Goal: Task Accomplishment & Management: Use online tool/utility

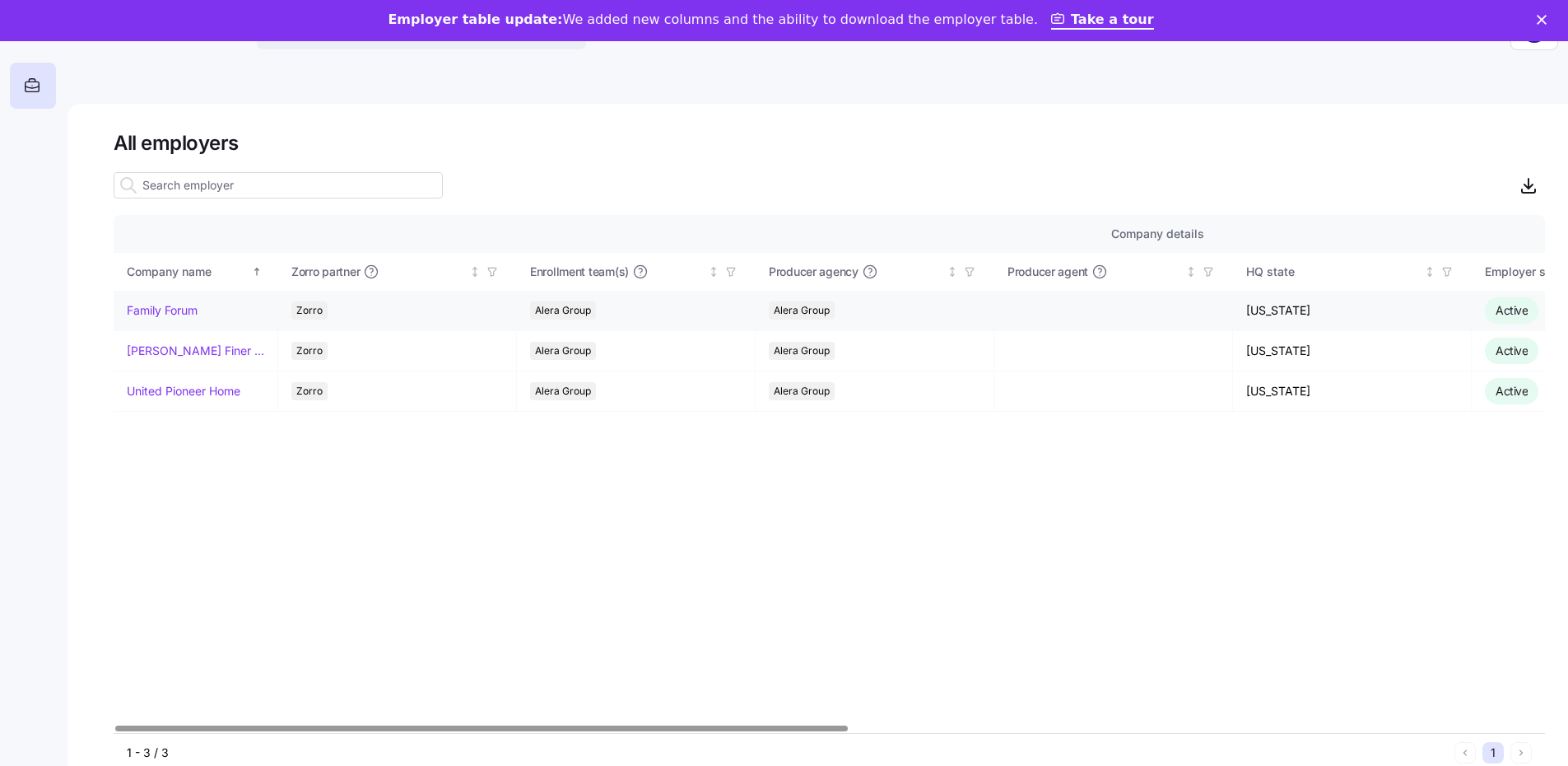
click at [157, 308] on link "Family Forum" at bounding box center [161, 309] width 71 height 16
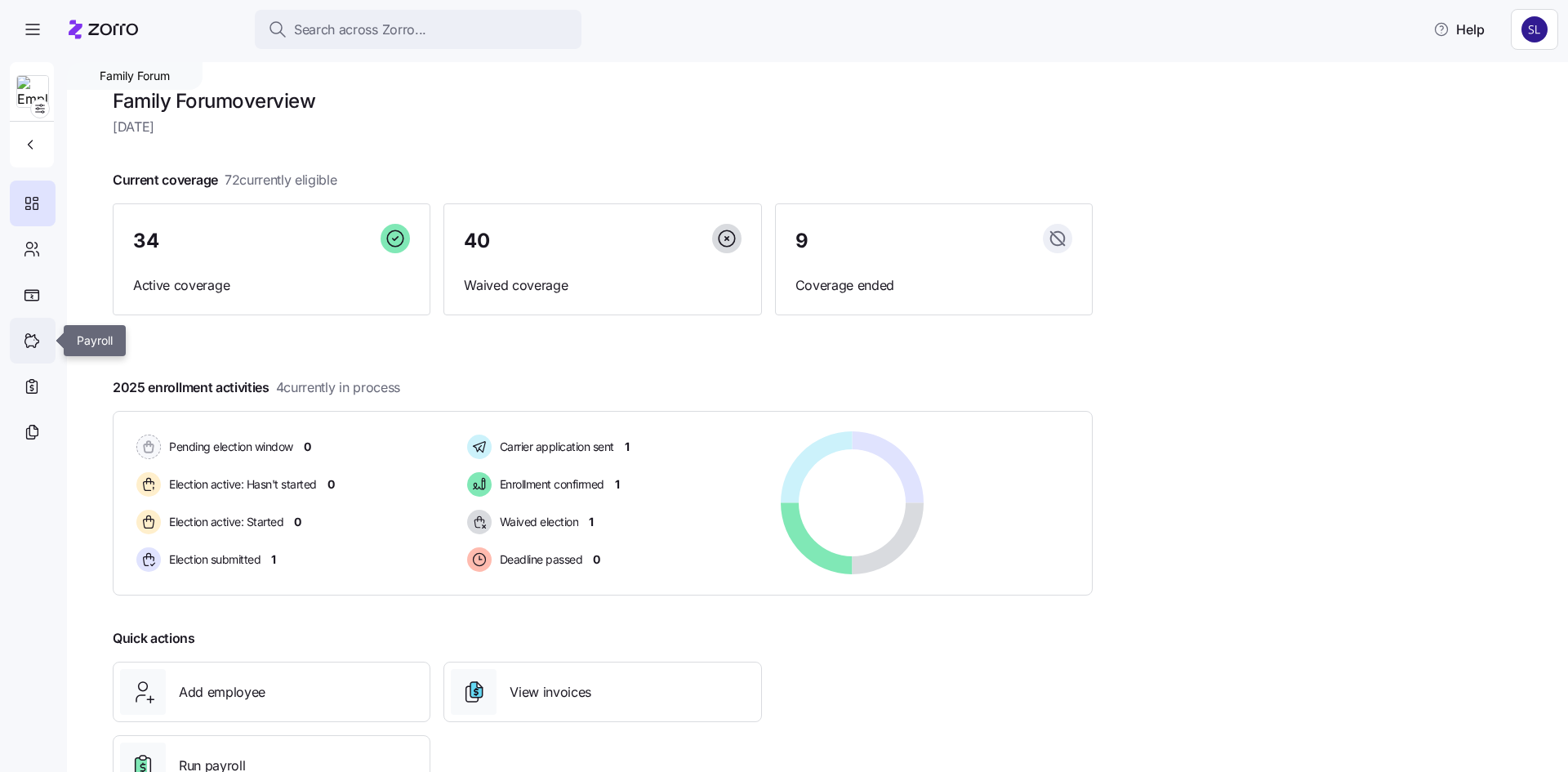
click at [30, 333] on icon at bounding box center [31, 341] width 18 height 20
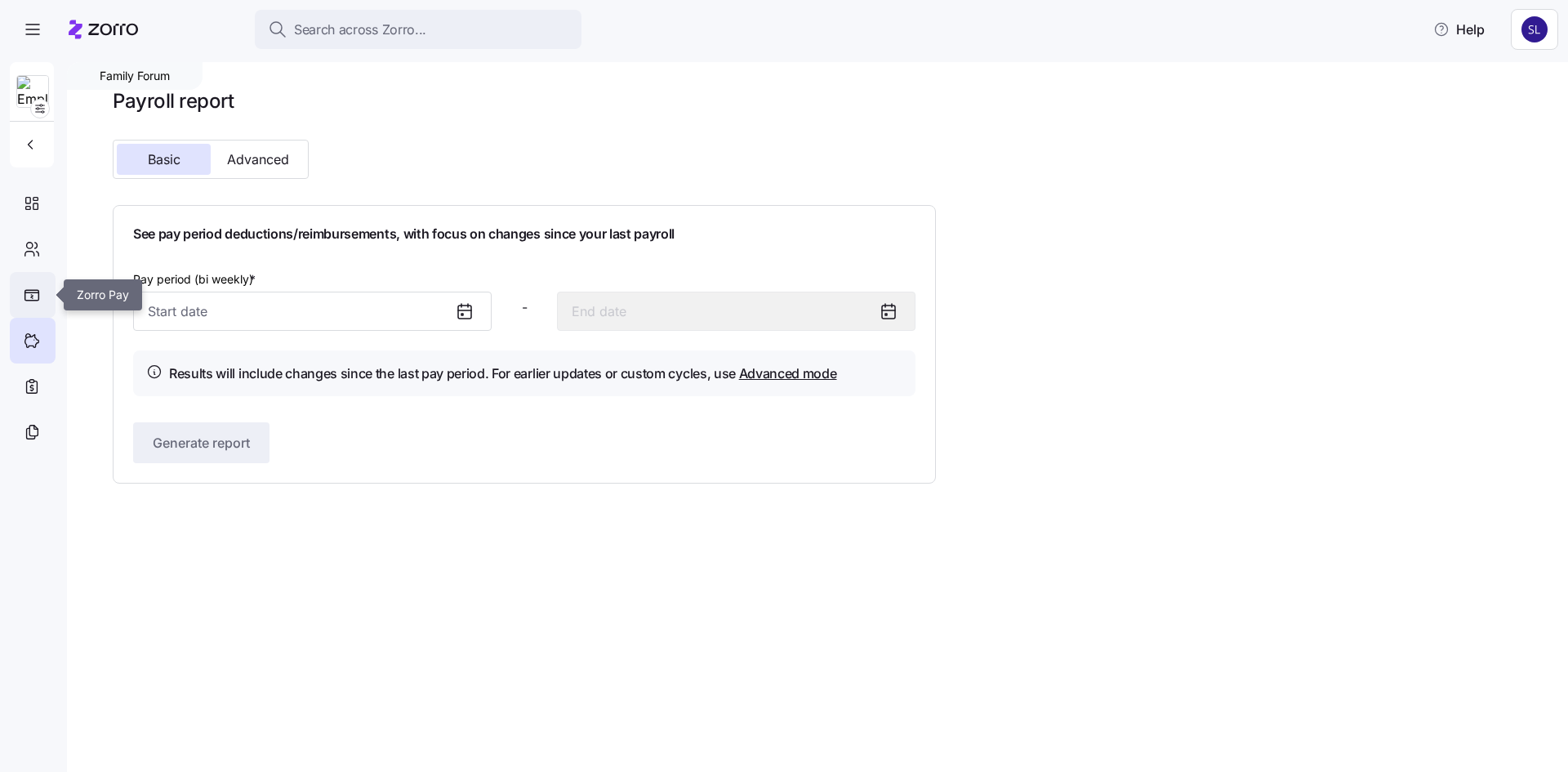
click at [33, 291] on icon at bounding box center [31, 295] width 16 height 12
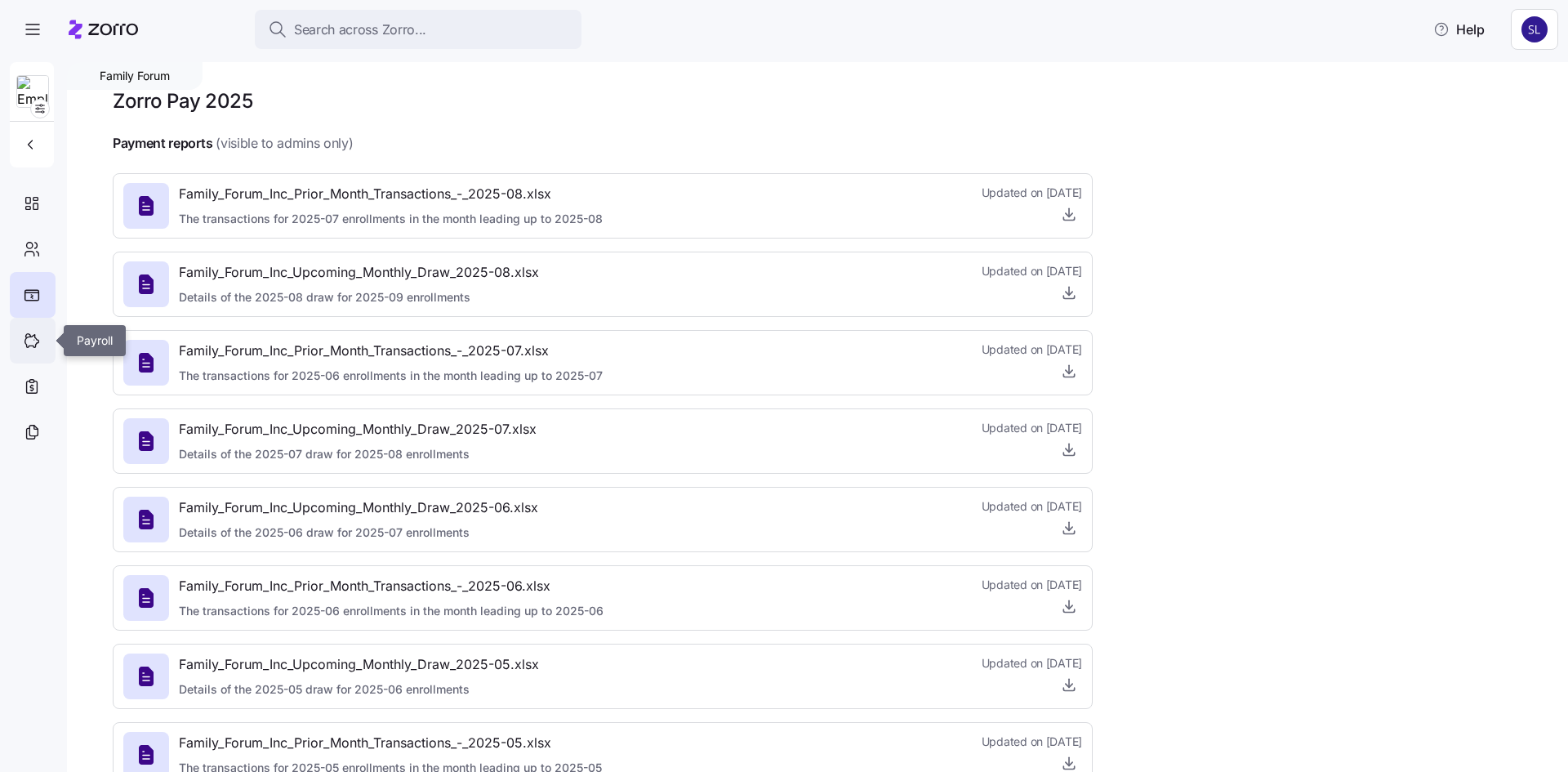
click at [22, 347] on icon at bounding box center [31, 341] width 18 height 20
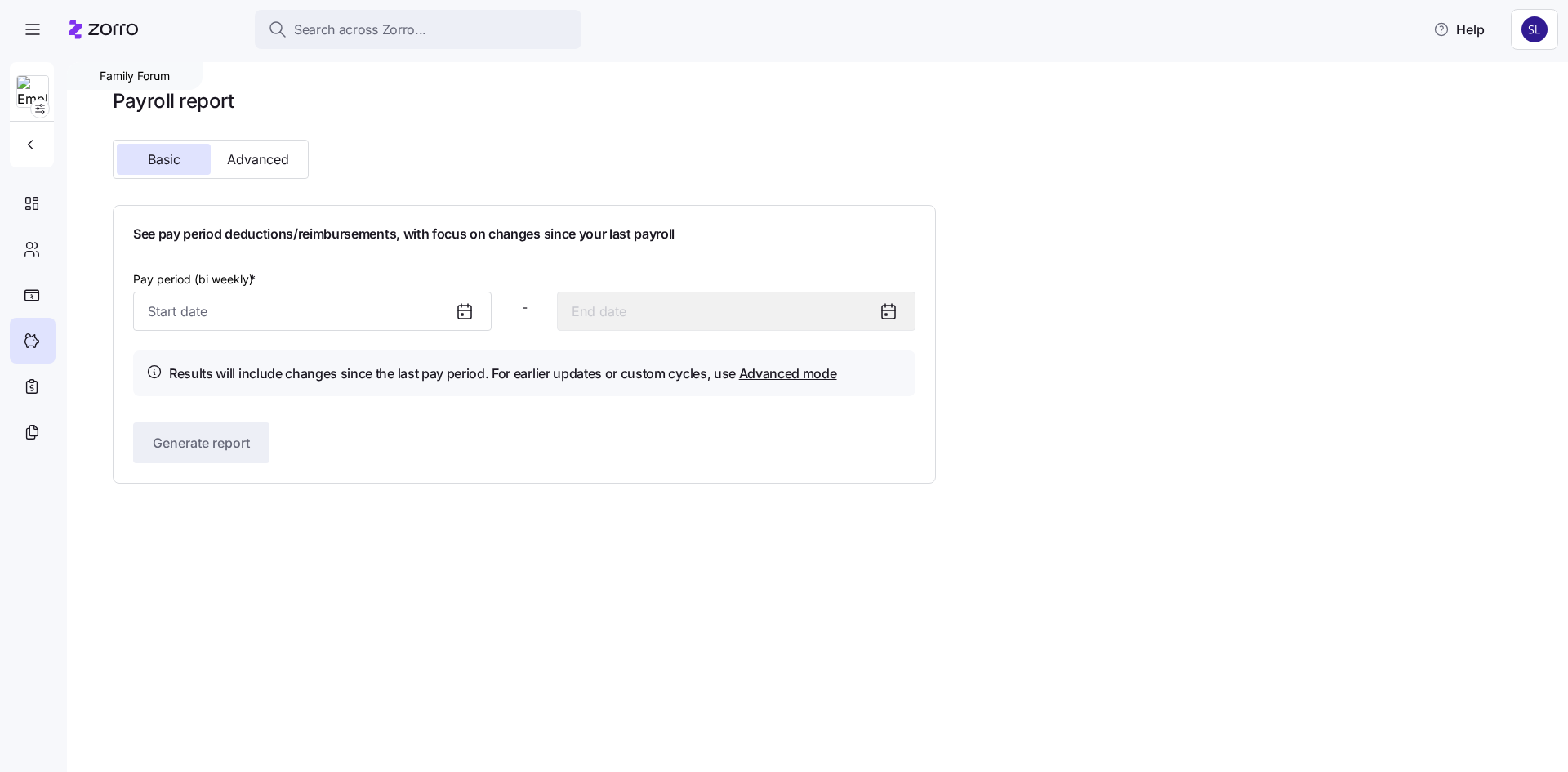
click at [467, 308] on icon at bounding box center [464, 311] width 20 height 20
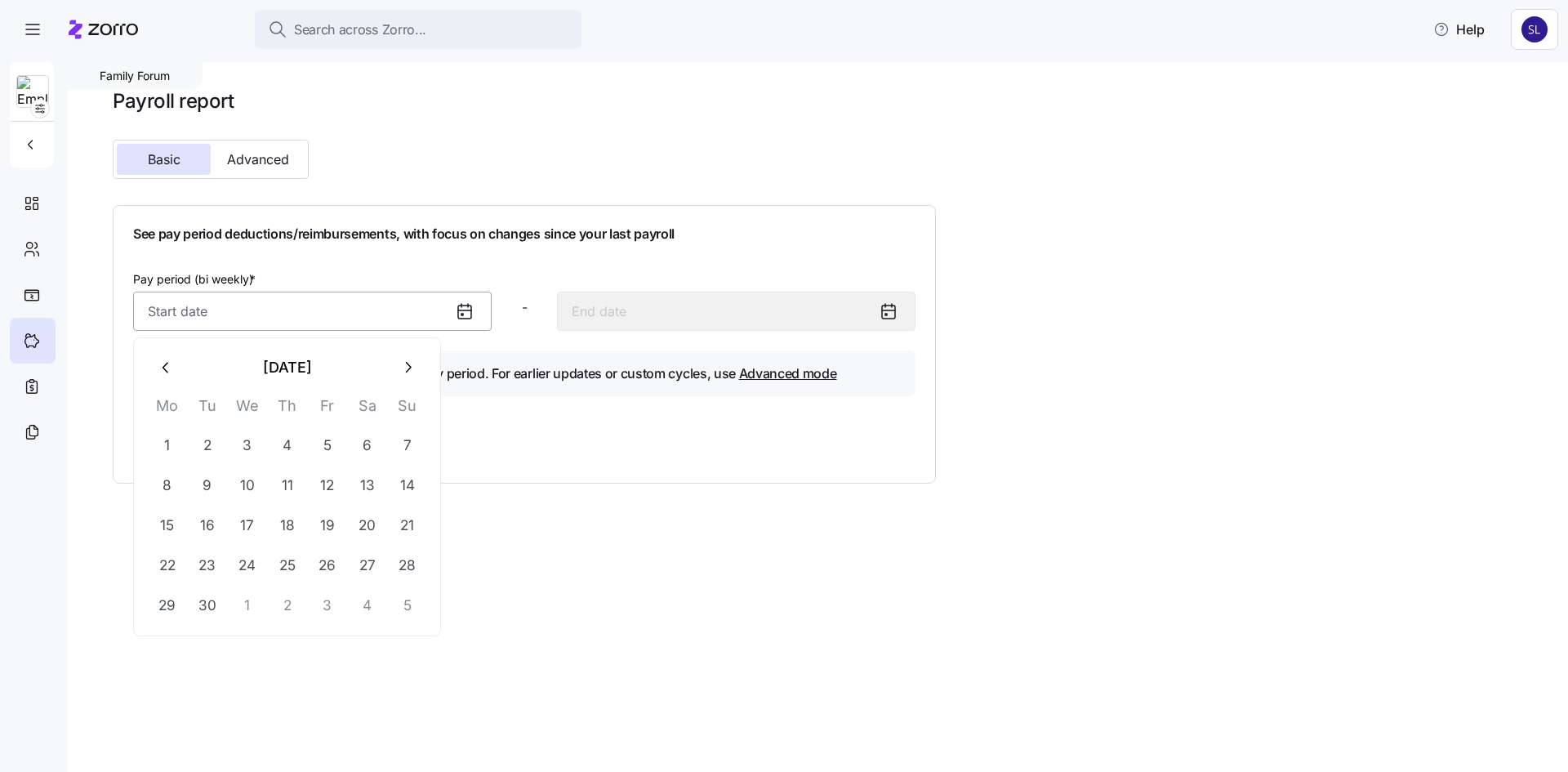
click at [284, 310] on input "Pay period (bi weekly) *" at bounding box center [312, 312] width 358 height 39
click at [152, 368] on button "button" at bounding box center [167, 368] width 39 height 39
click at [193, 521] on button "12" at bounding box center [208, 525] width 39 height 39
type input "[DATE]"
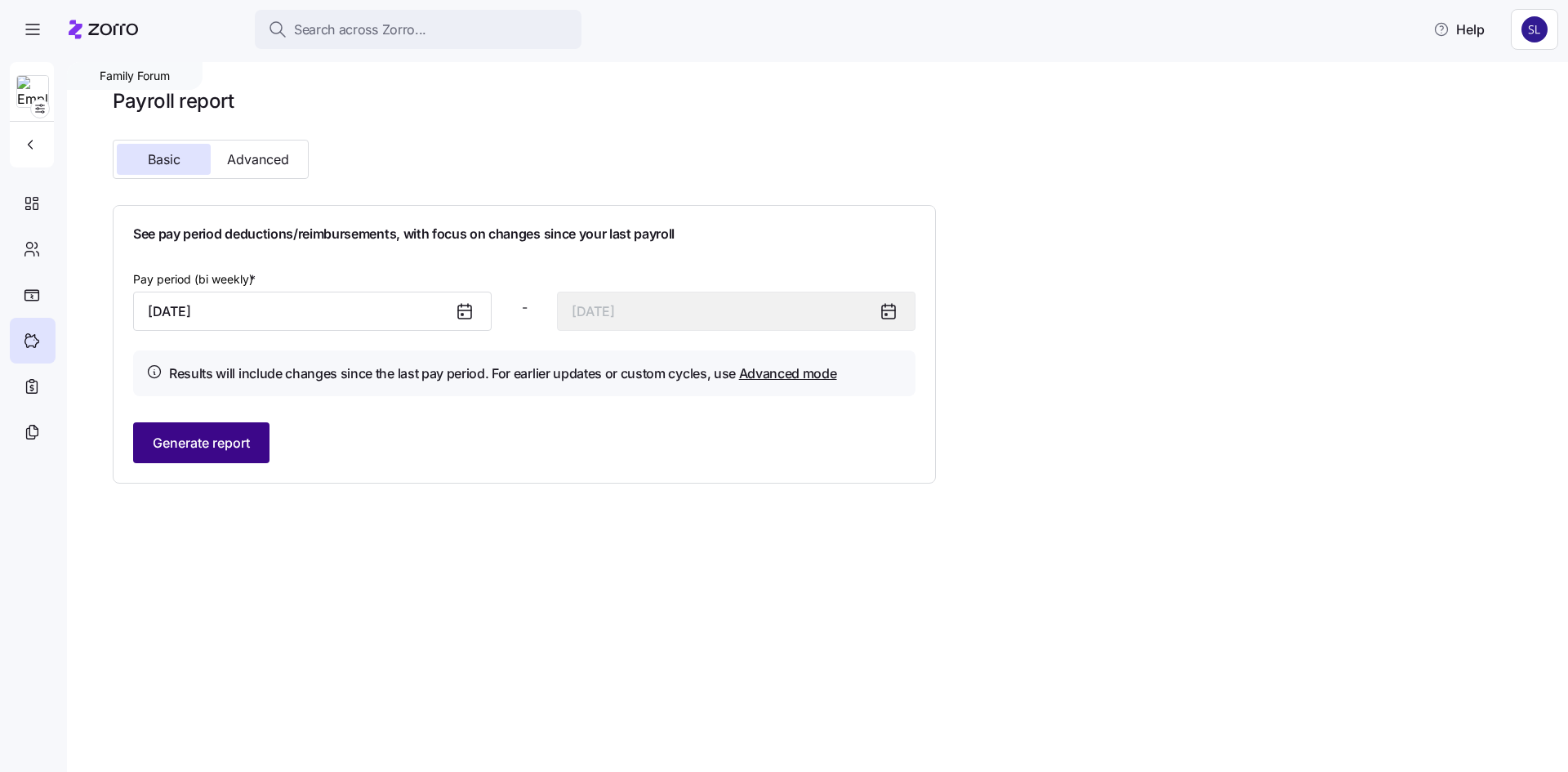
click at [187, 444] on span "Generate report" at bounding box center [201, 443] width 97 height 20
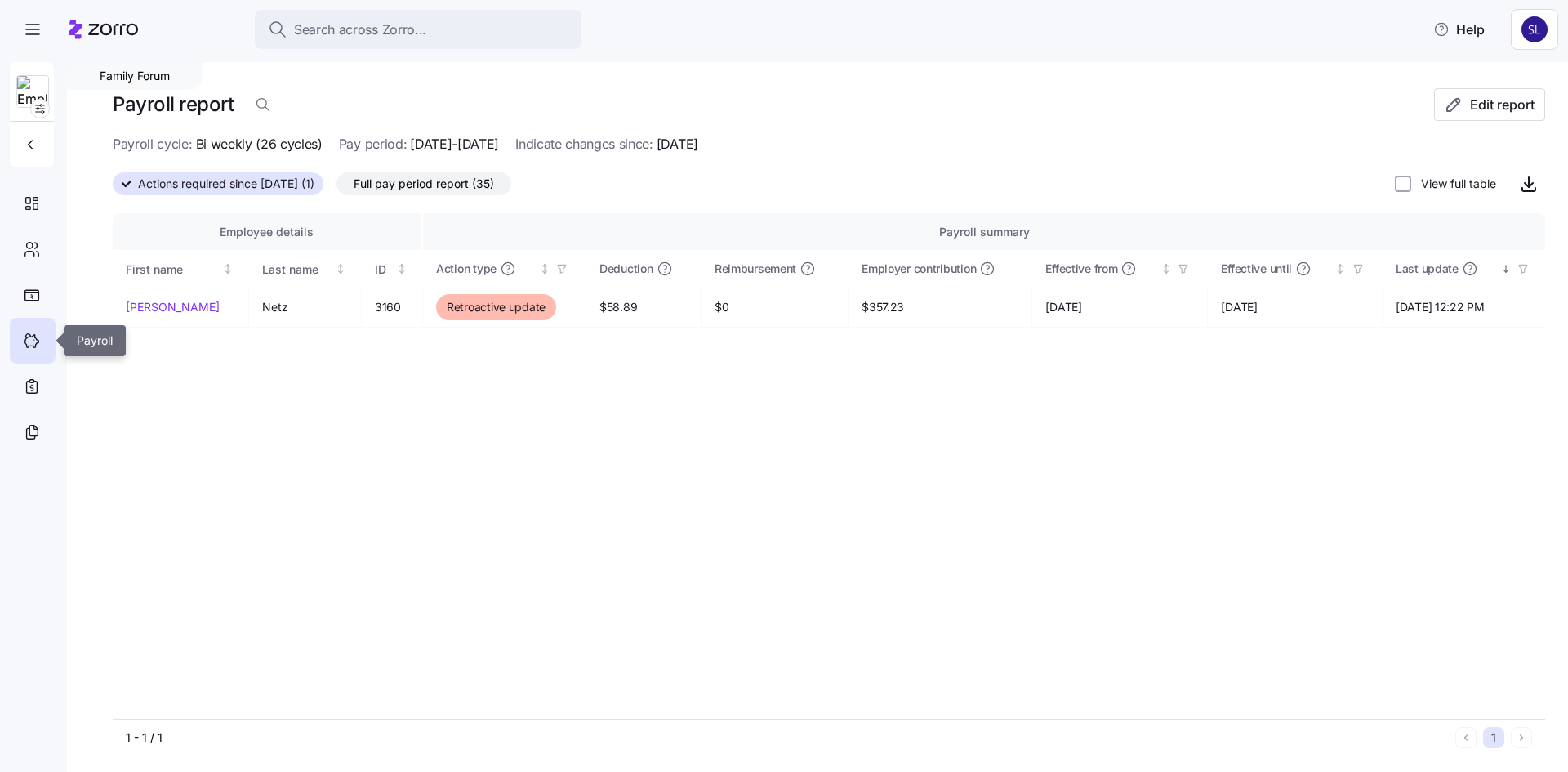
click at [15, 349] on div at bounding box center [32, 341] width 46 height 46
click at [124, 179] on icon at bounding box center [126, 183] width 9 height 9
click at [112, 189] on input "Actions required since [DATE] (1)" at bounding box center [112, 189] width 0 height 0
click at [1477, 109] on span "Edit report" at bounding box center [1502, 104] width 65 height 20
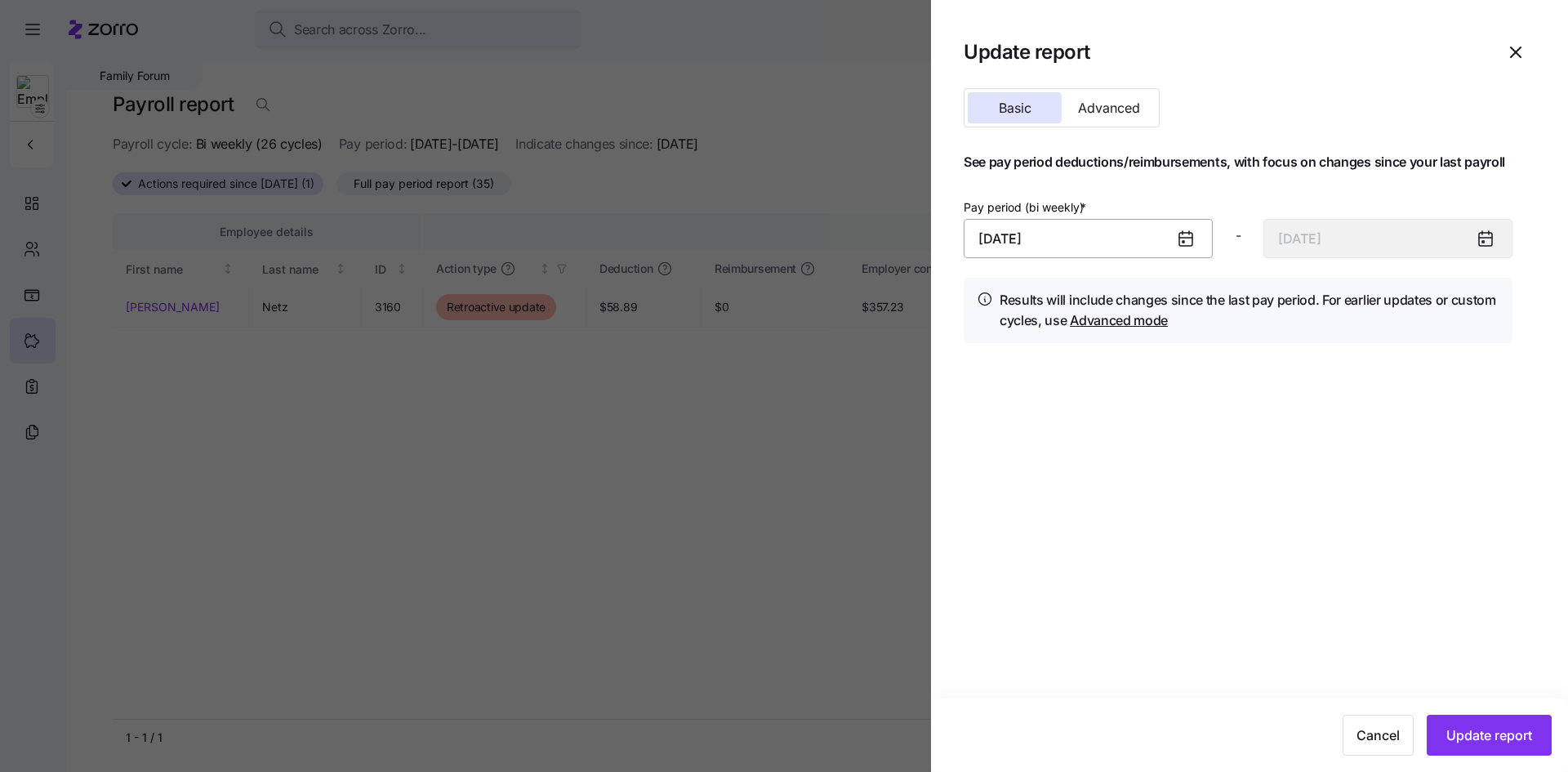
click at [1157, 240] on input "[DATE]" at bounding box center [1088, 239] width 249 height 39
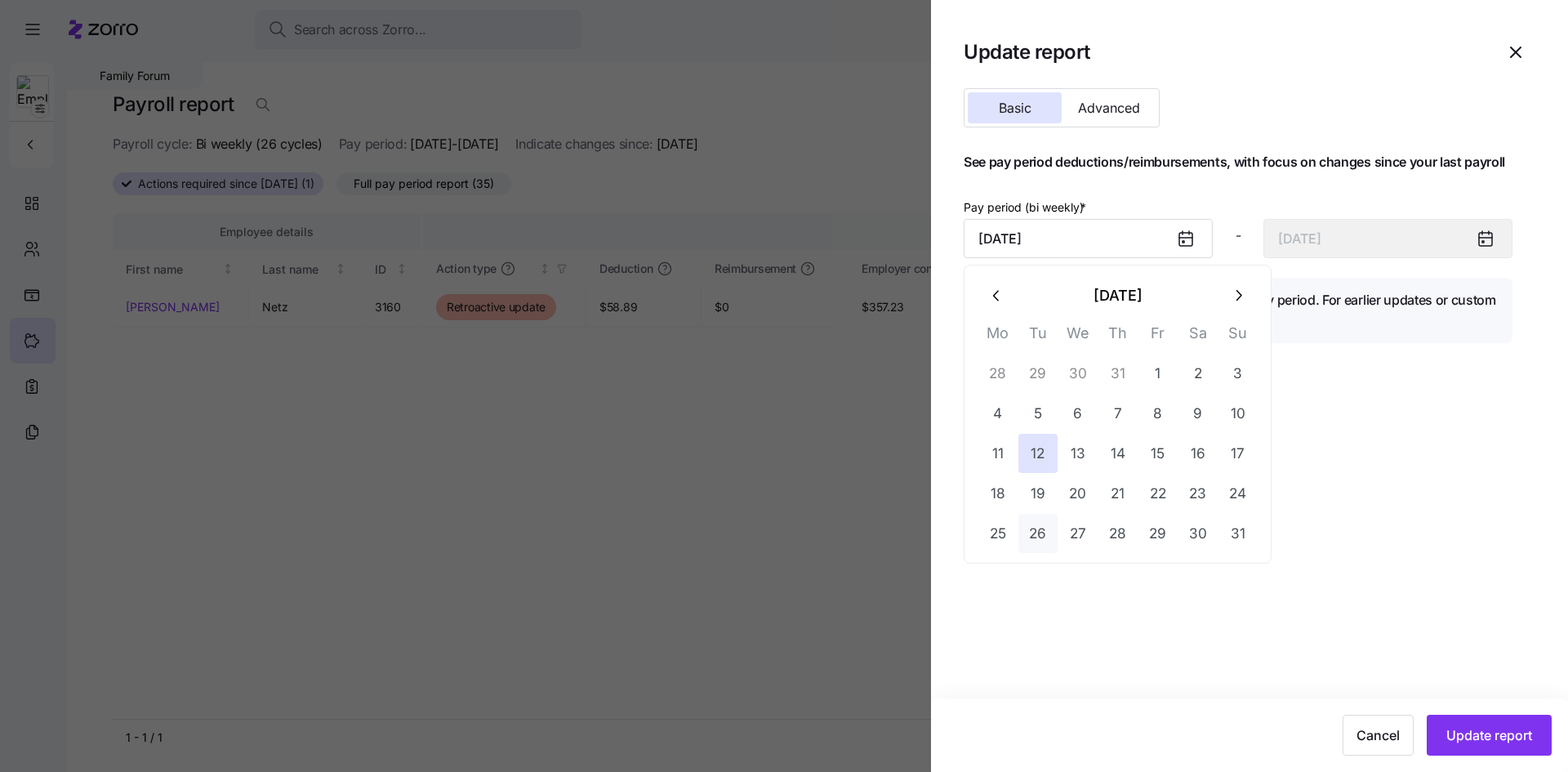
click at [1024, 534] on button "26" at bounding box center [1038, 533] width 39 height 39
type input "[DATE]"
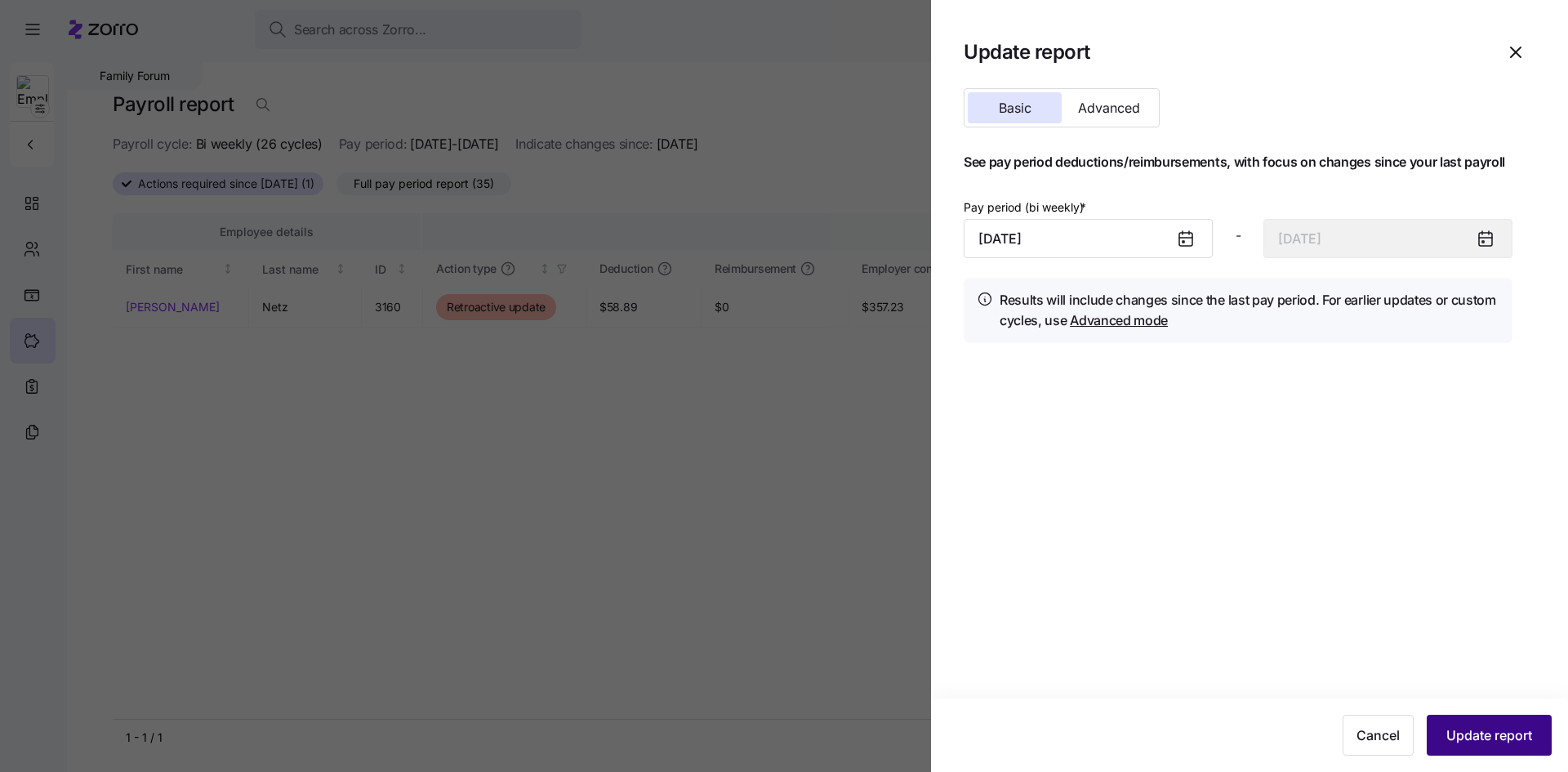
click at [1479, 736] on span "Update report" at bounding box center [1489, 735] width 86 height 20
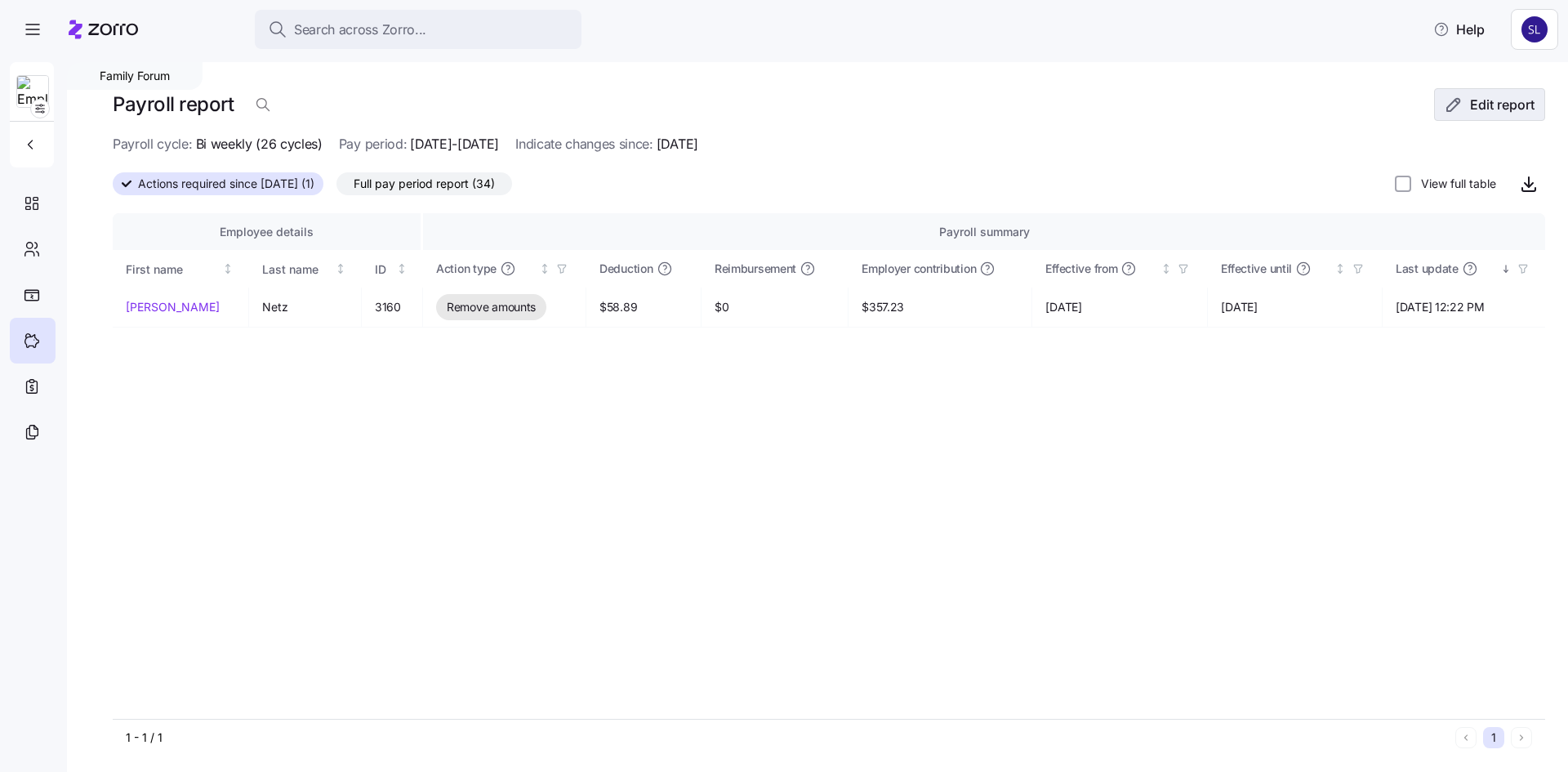
click at [1470, 96] on span "Edit report" at bounding box center [1502, 104] width 65 height 20
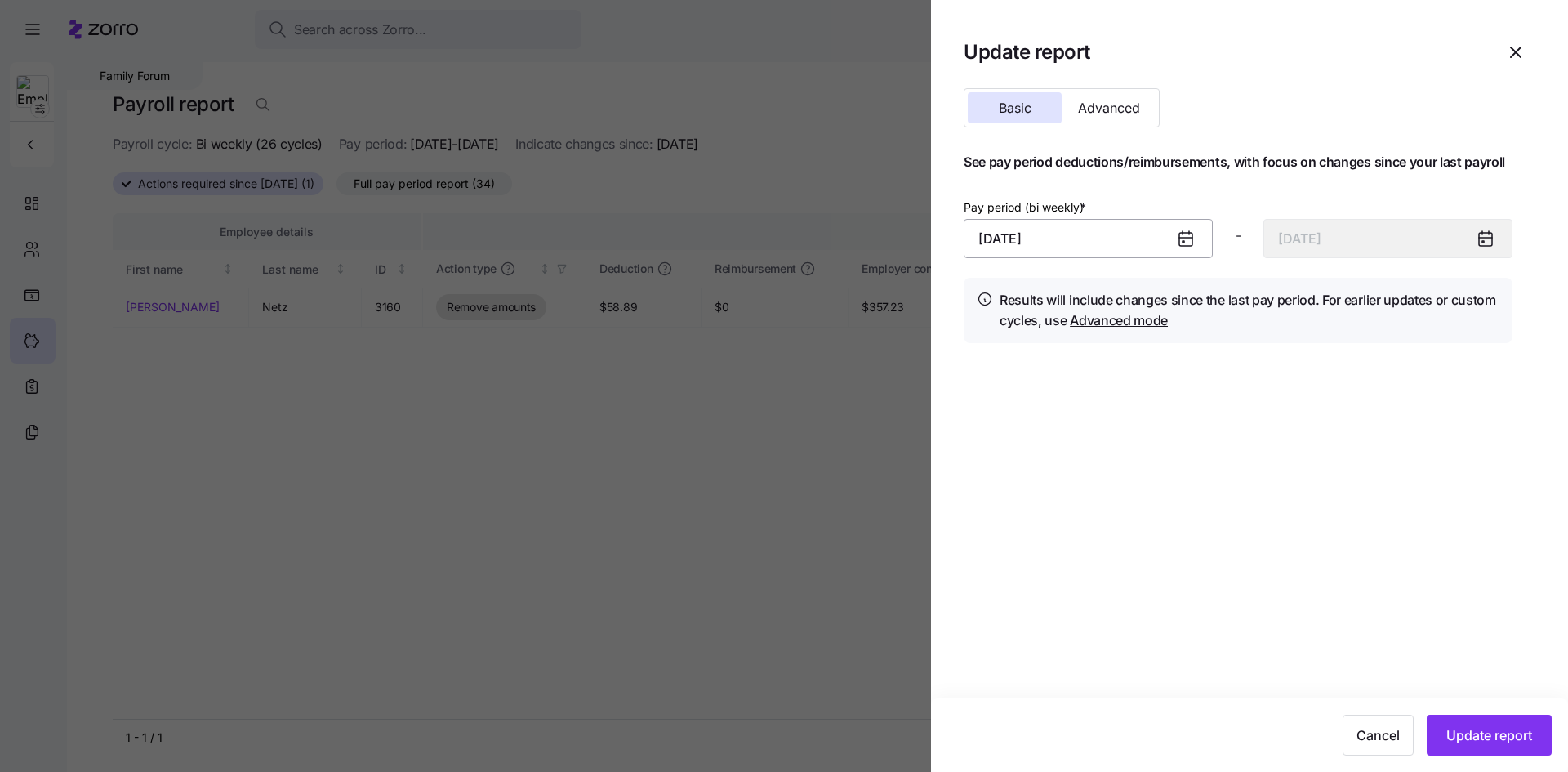
click at [1137, 239] on input "[DATE]" at bounding box center [1088, 239] width 249 height 39
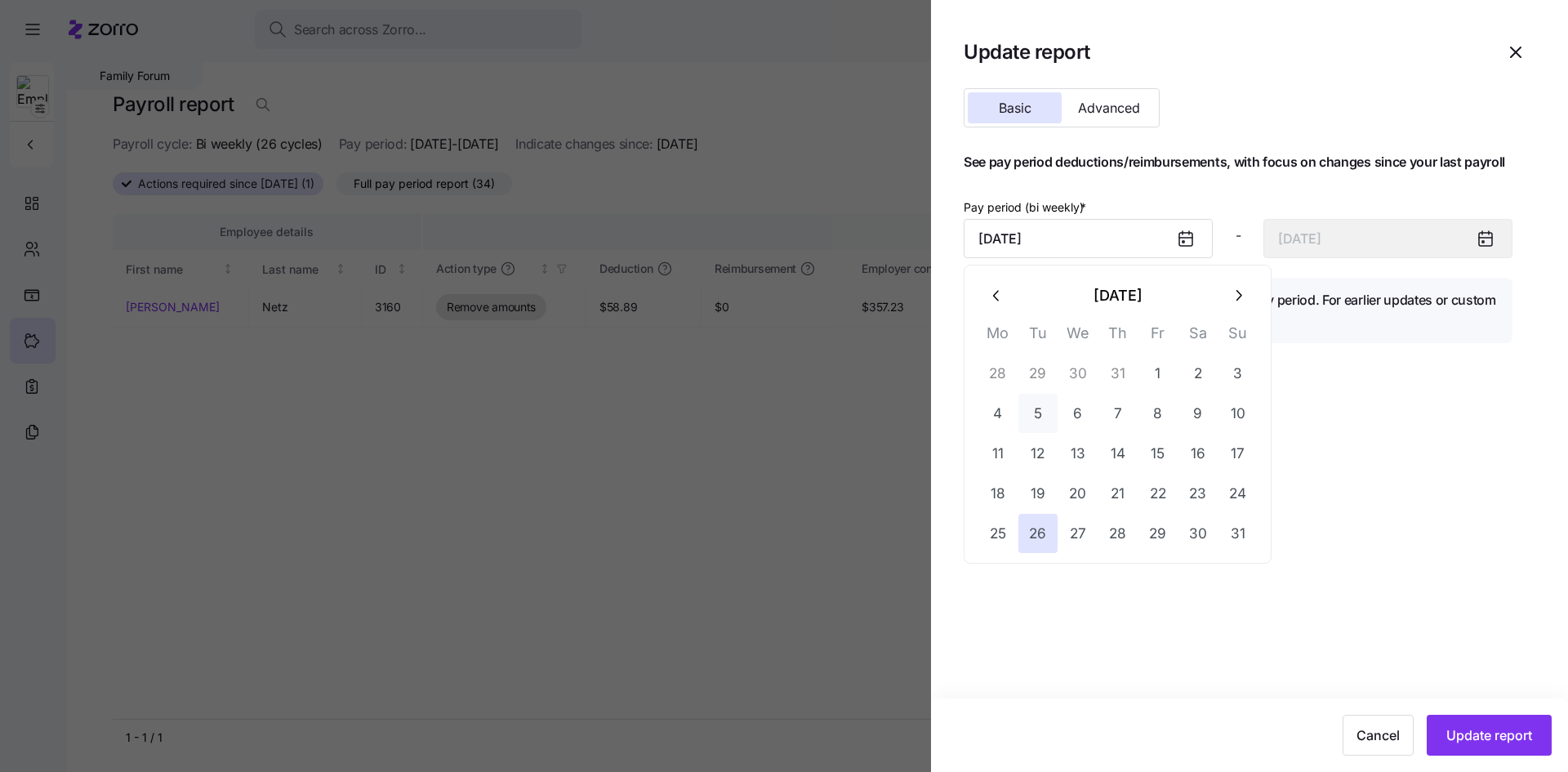
click at [1032, 408] on button "5" at bounding box center [1038, 414] width 39 height 39
type input "[DATE]"
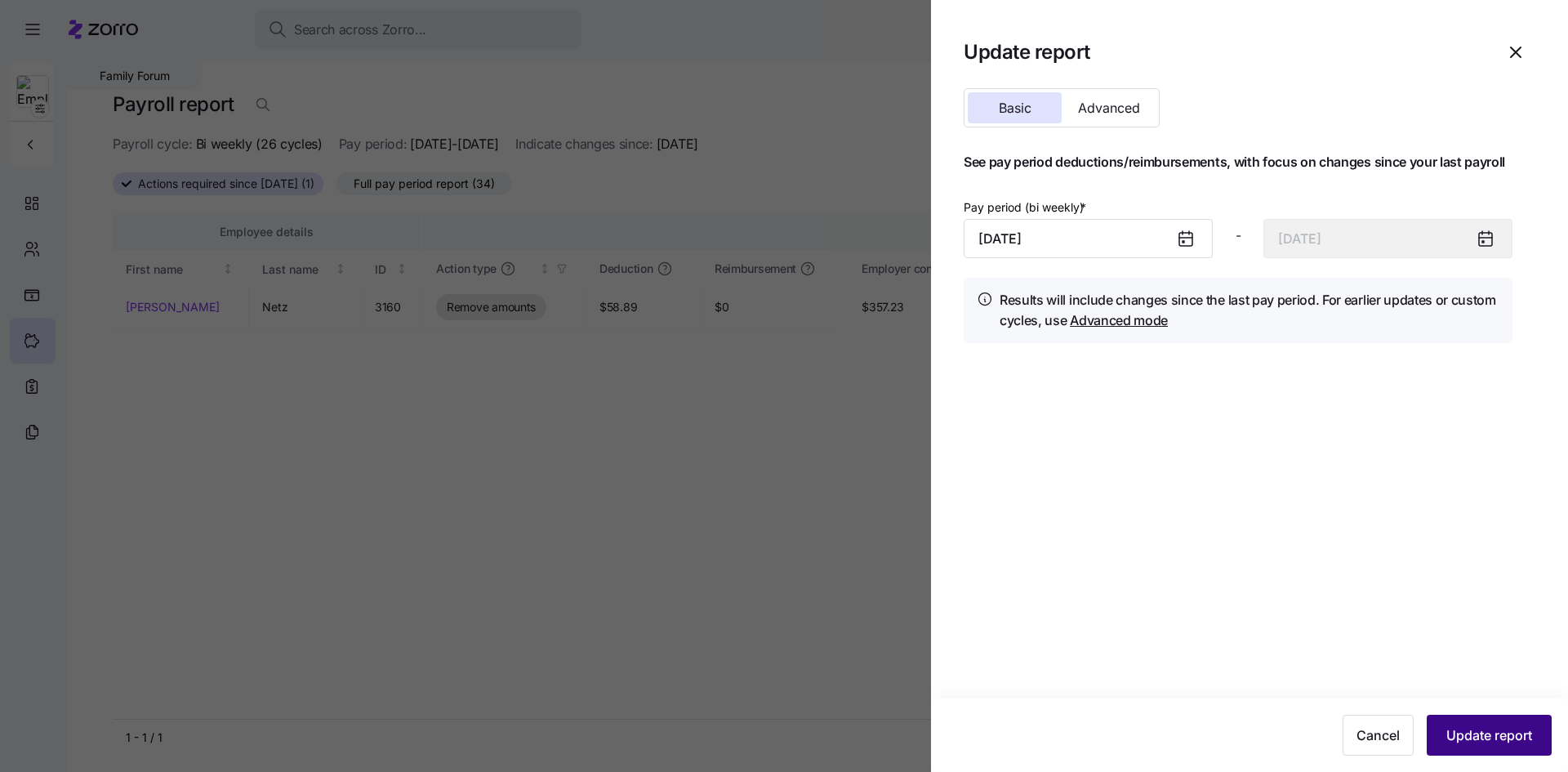
click at [1492, 730] on span "Update report" at bounding box center [1489, 735] width 86 height 20
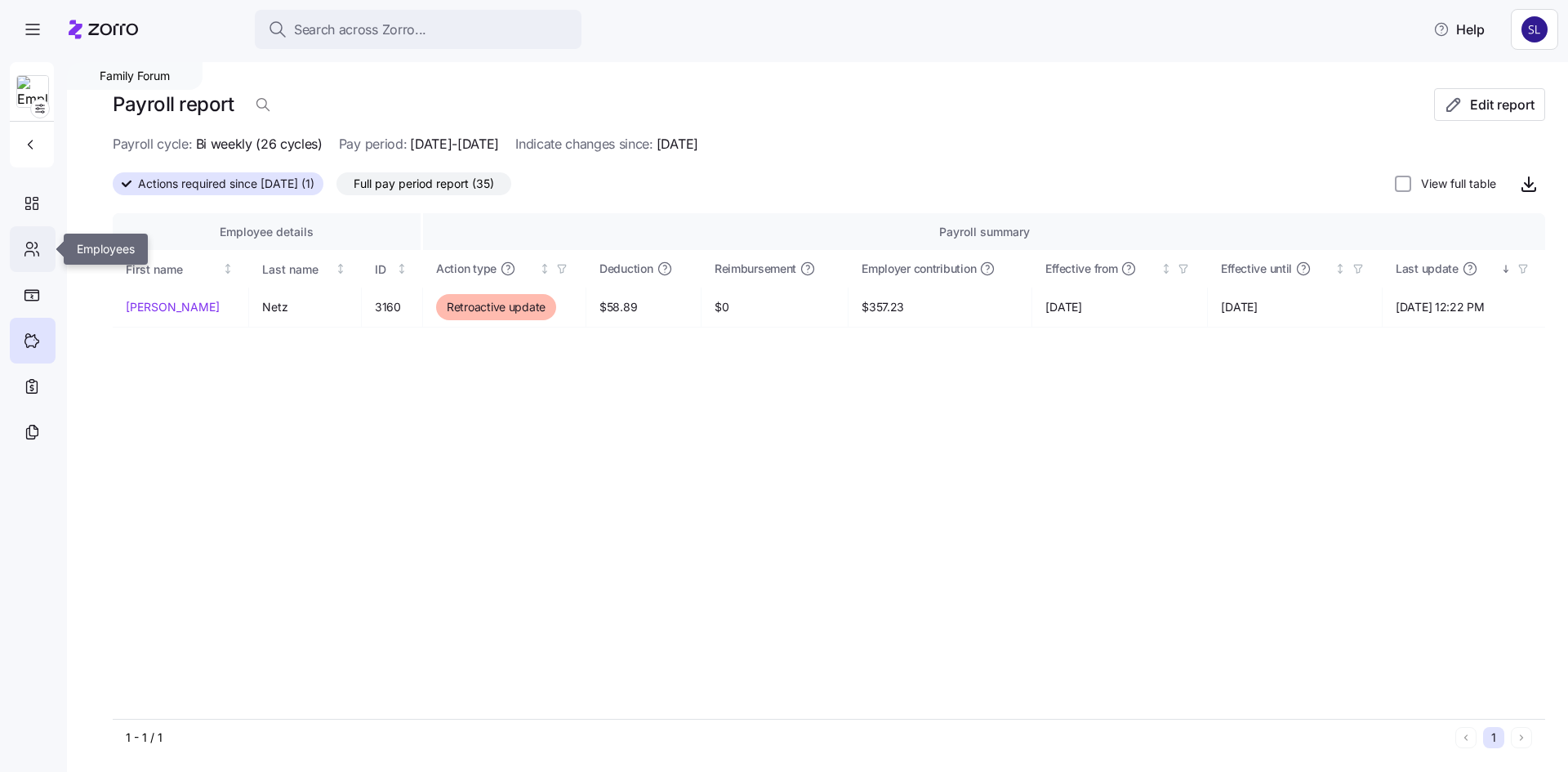
click at [19, 241] on div at bounding box center [32, 249] width 46 height 46
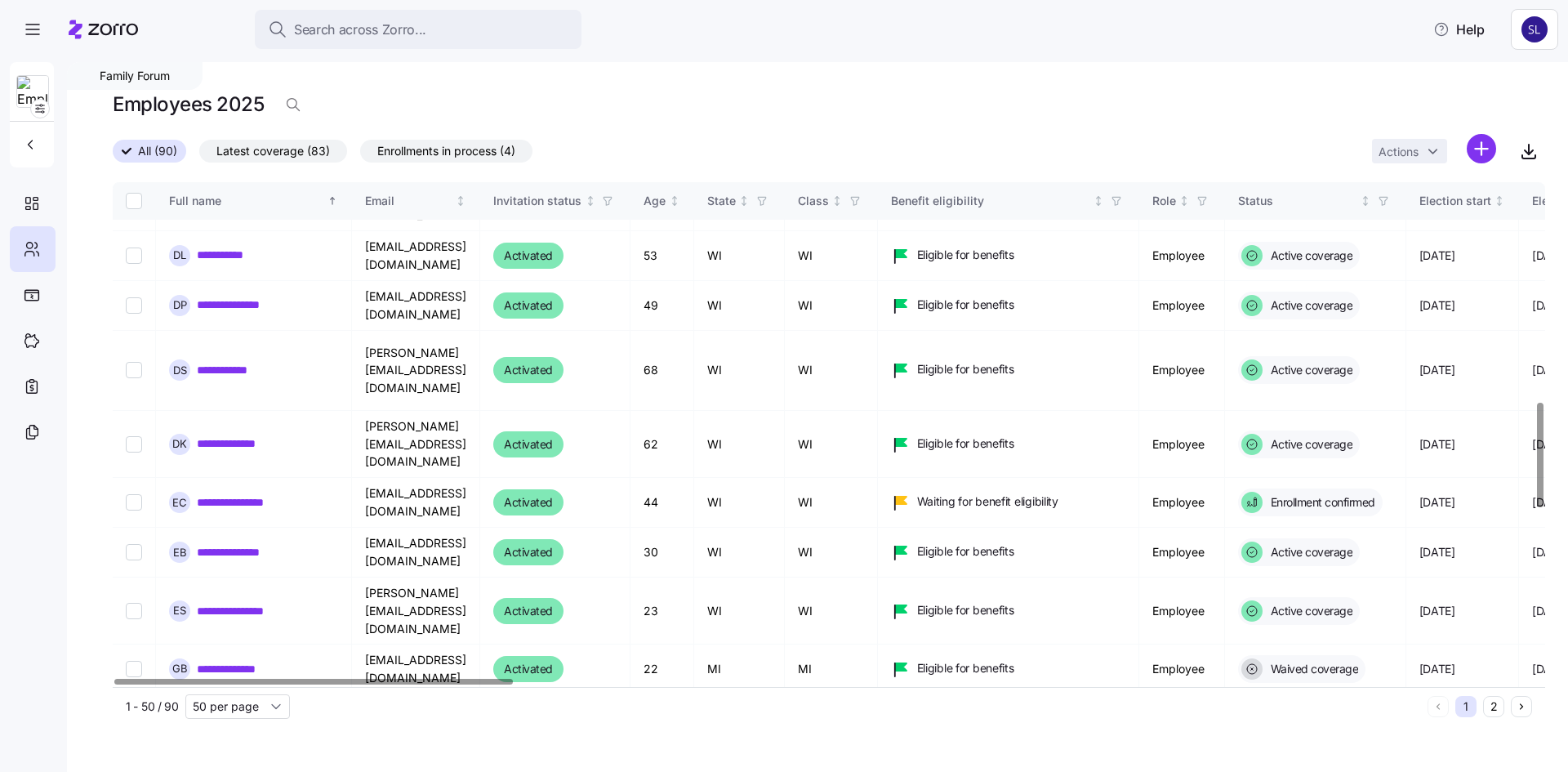
scroll to position [1062, 0]
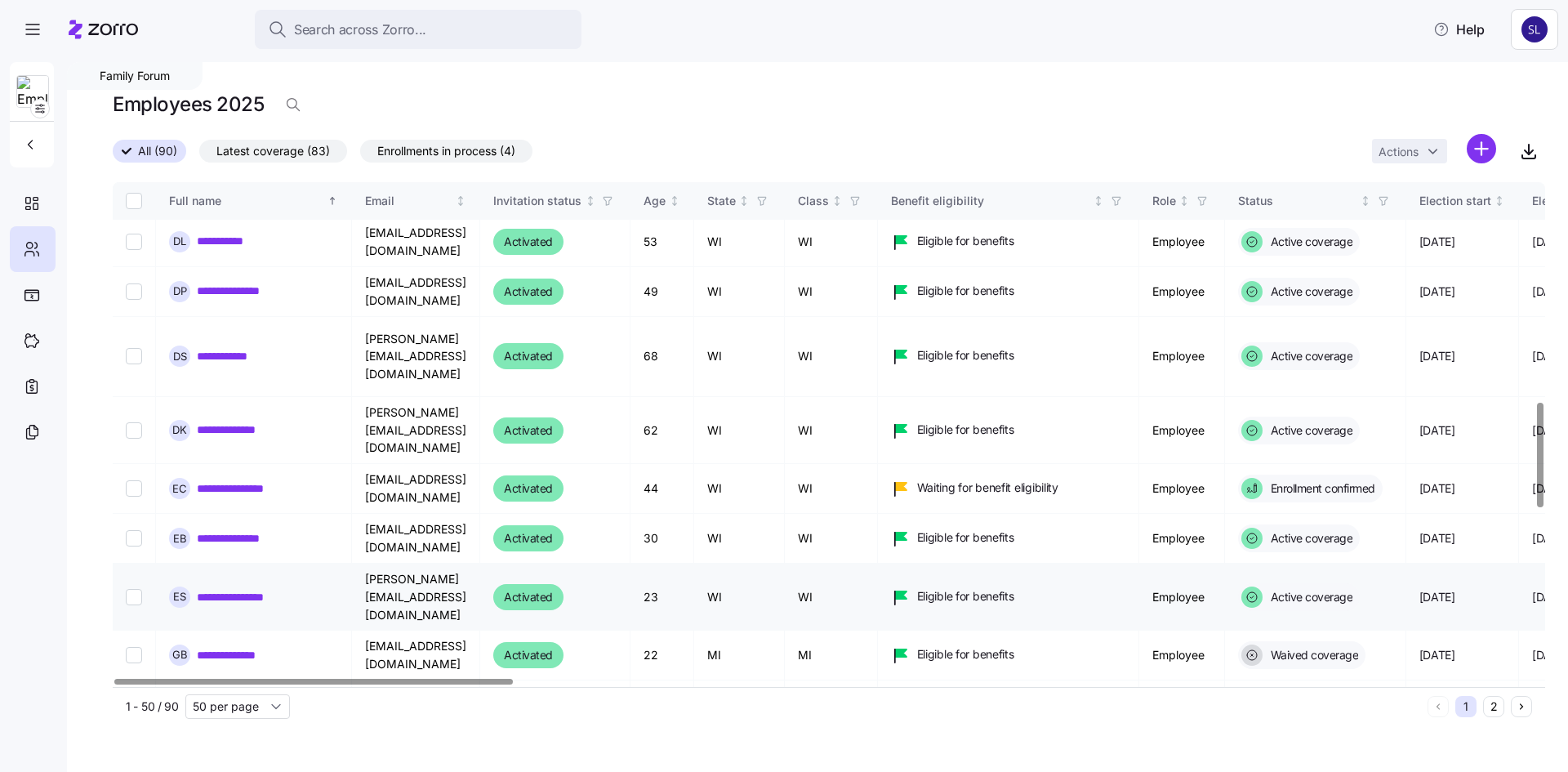
click at [220, 696] on link "*********" at bounding box center [221, 704] width 49 height 16
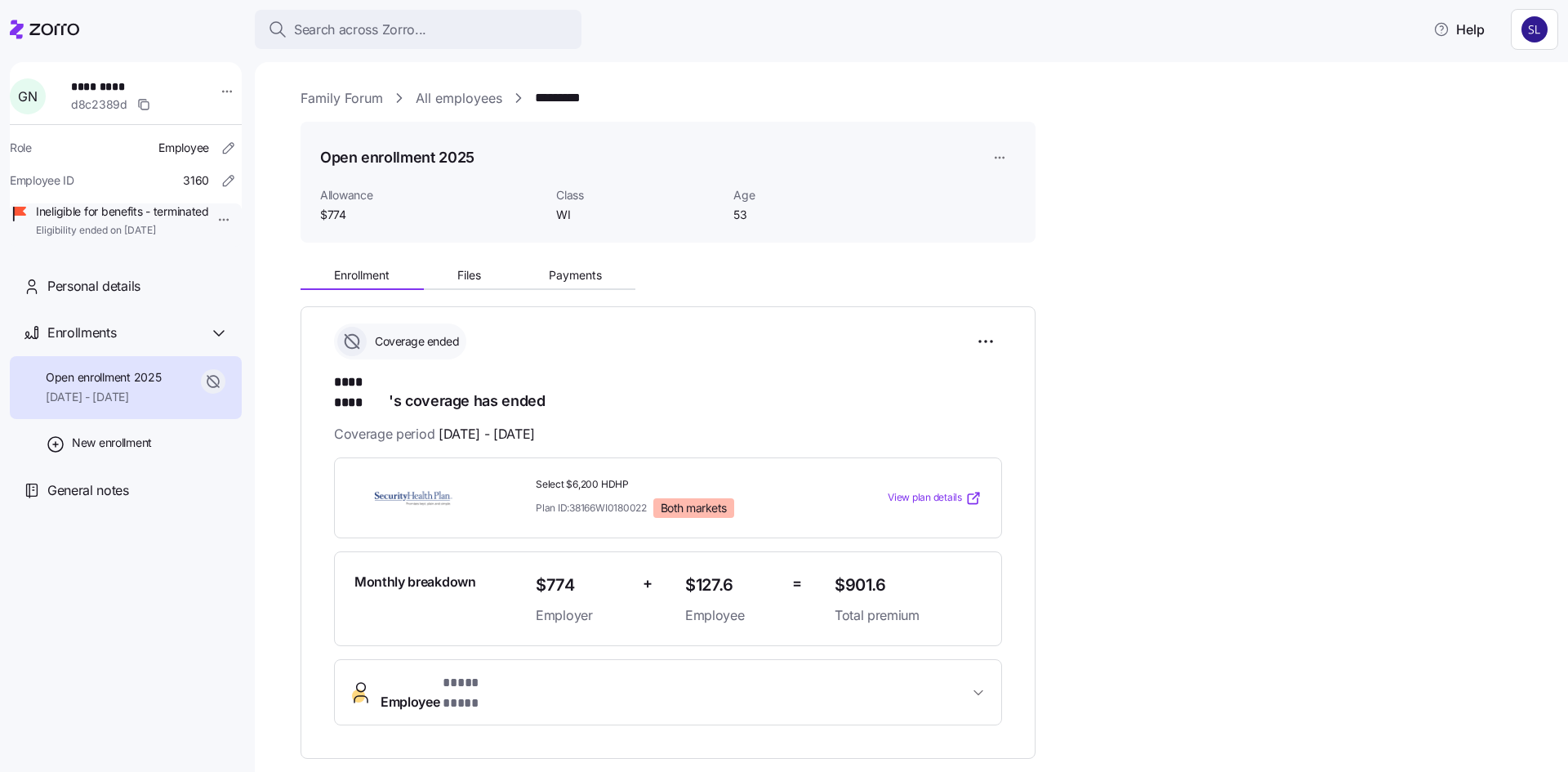
click at [553, 292] on div "**********" at bounding box center [922, 636] width 1244 height 762
click at [556, 284] on button "Payments" at bounding box center [574, 275] width 121 height 24
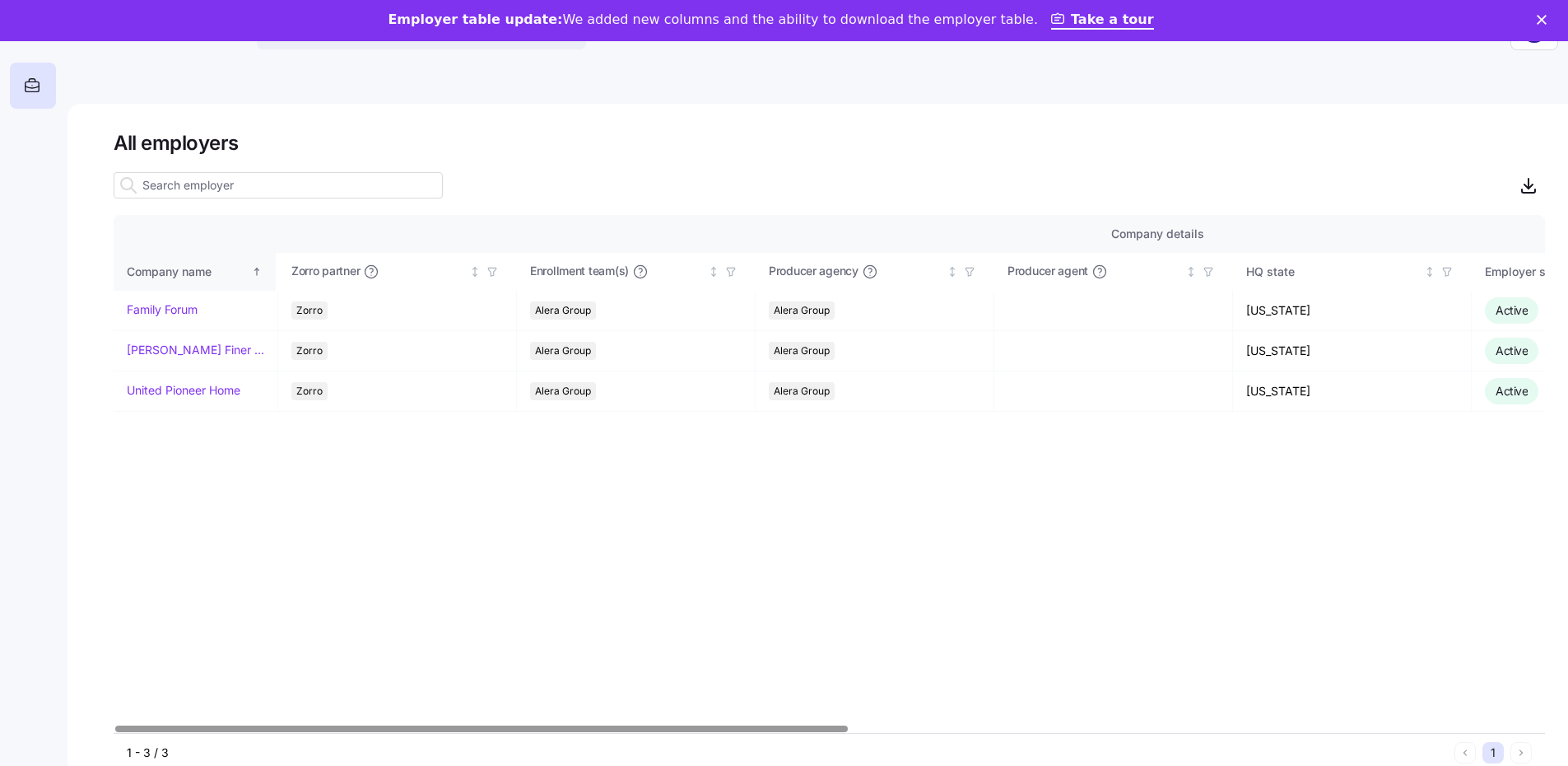
click at [167, 267] on div "Company name" at bounding box center [187, 271] width 122 height 18
click at [147, 392] on link "Family Forum" at bounding box center [161, 391] width 71 height 16
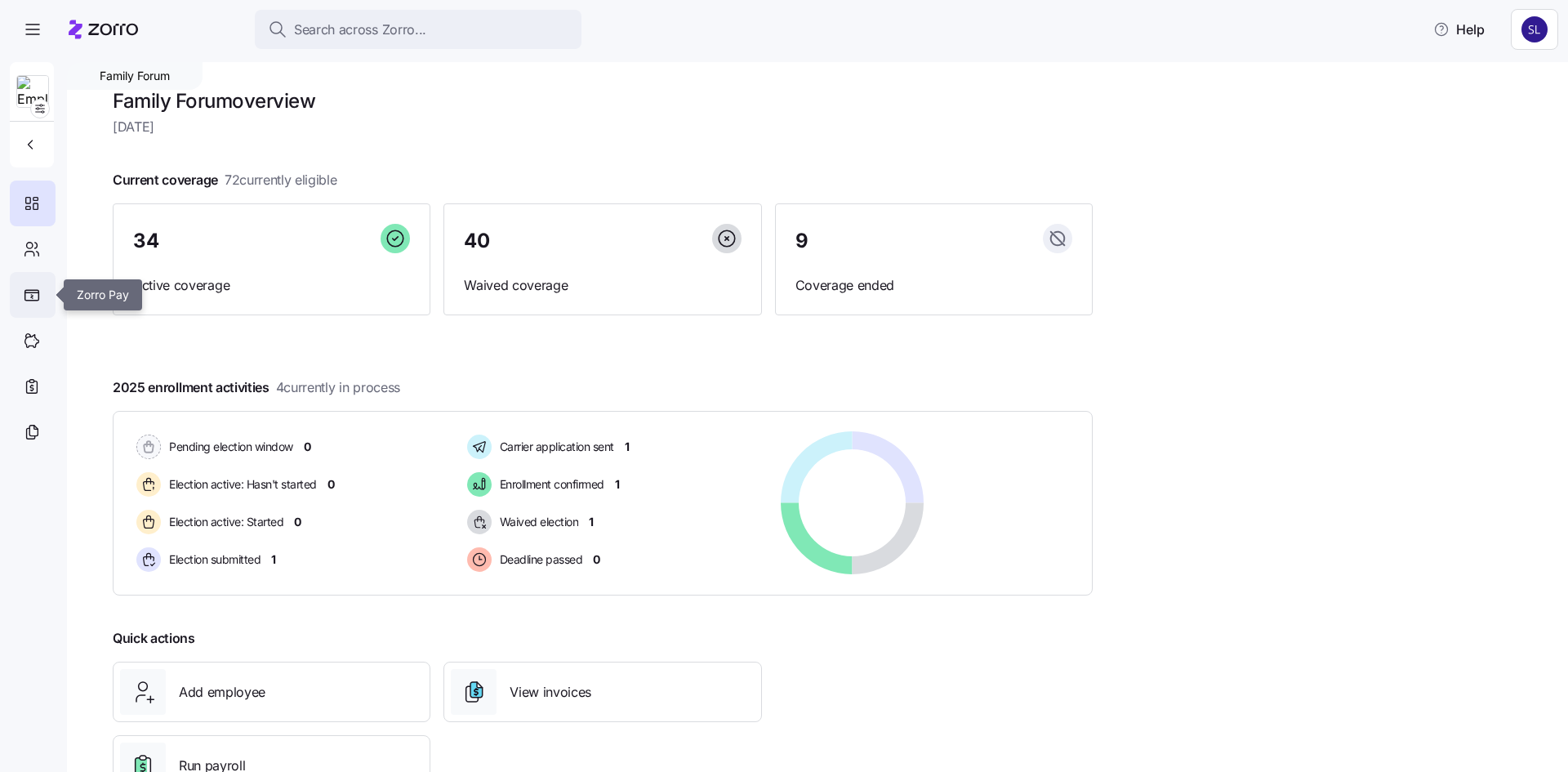
click at [30, 293] on icon at bounding box center [31, 295] width 16 height 12
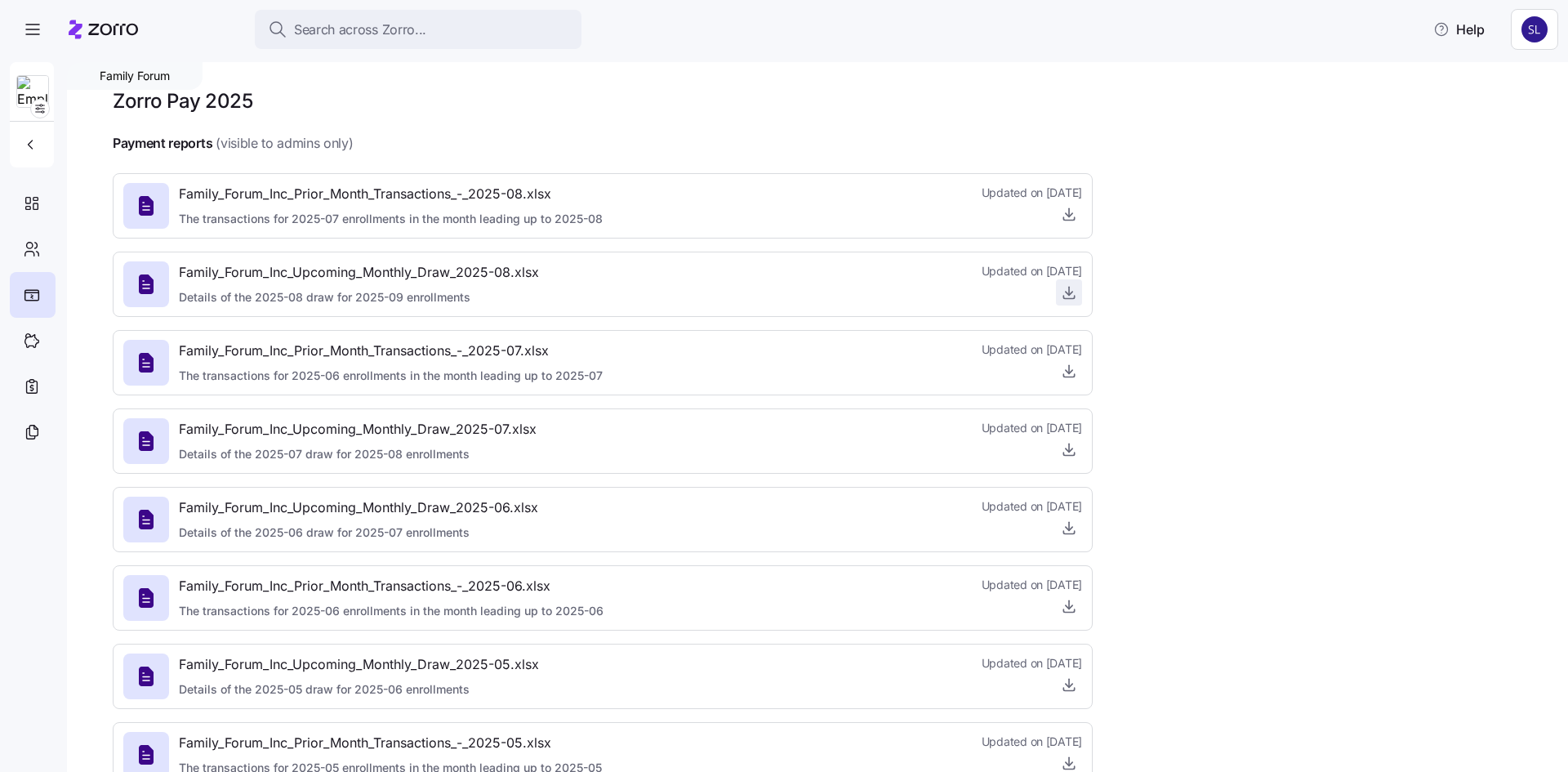
click at [1072, 289] on icon "button" at bounding box center [1068, 292] width 16 height 16
click at [1069, 455] on icon "button" at bounding box center [1068, 448] width 16 height 16
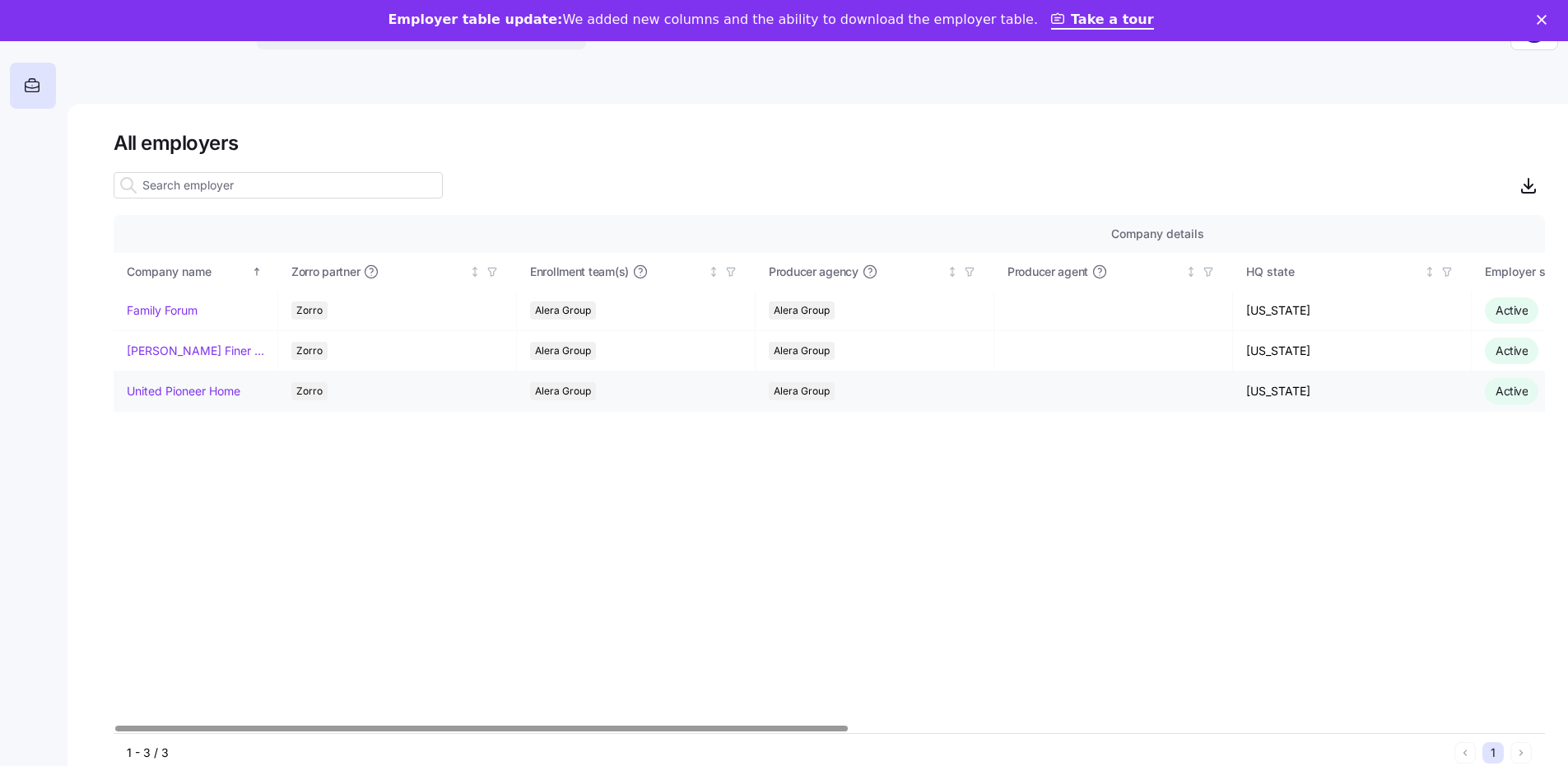
click at [188, 394] on link "United Pioneer Home" at bounding box center [183, 391] width 113 height 16
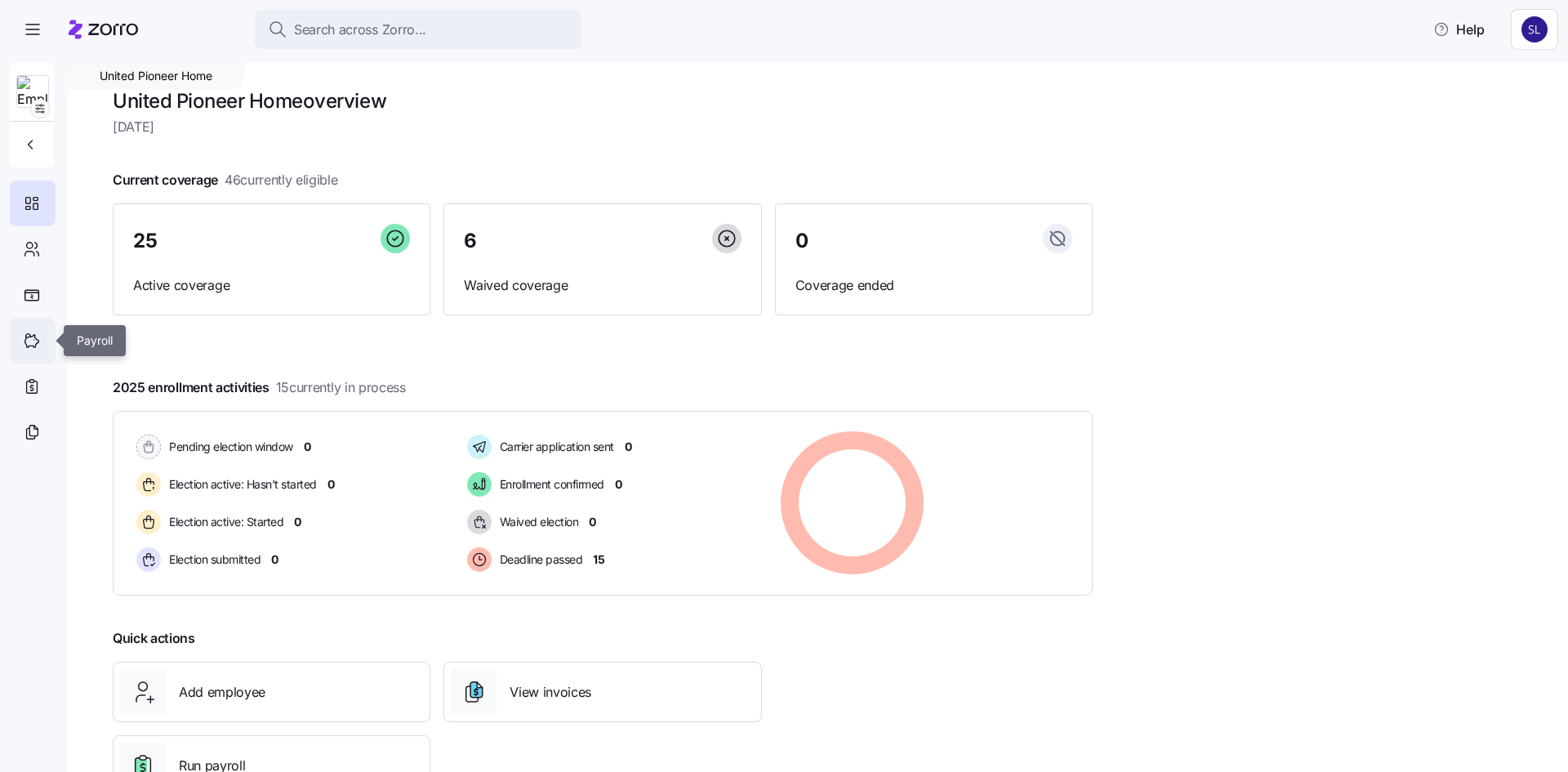
click at [33, 337] on icon at bounding box center [32, 342] width 14 height 13
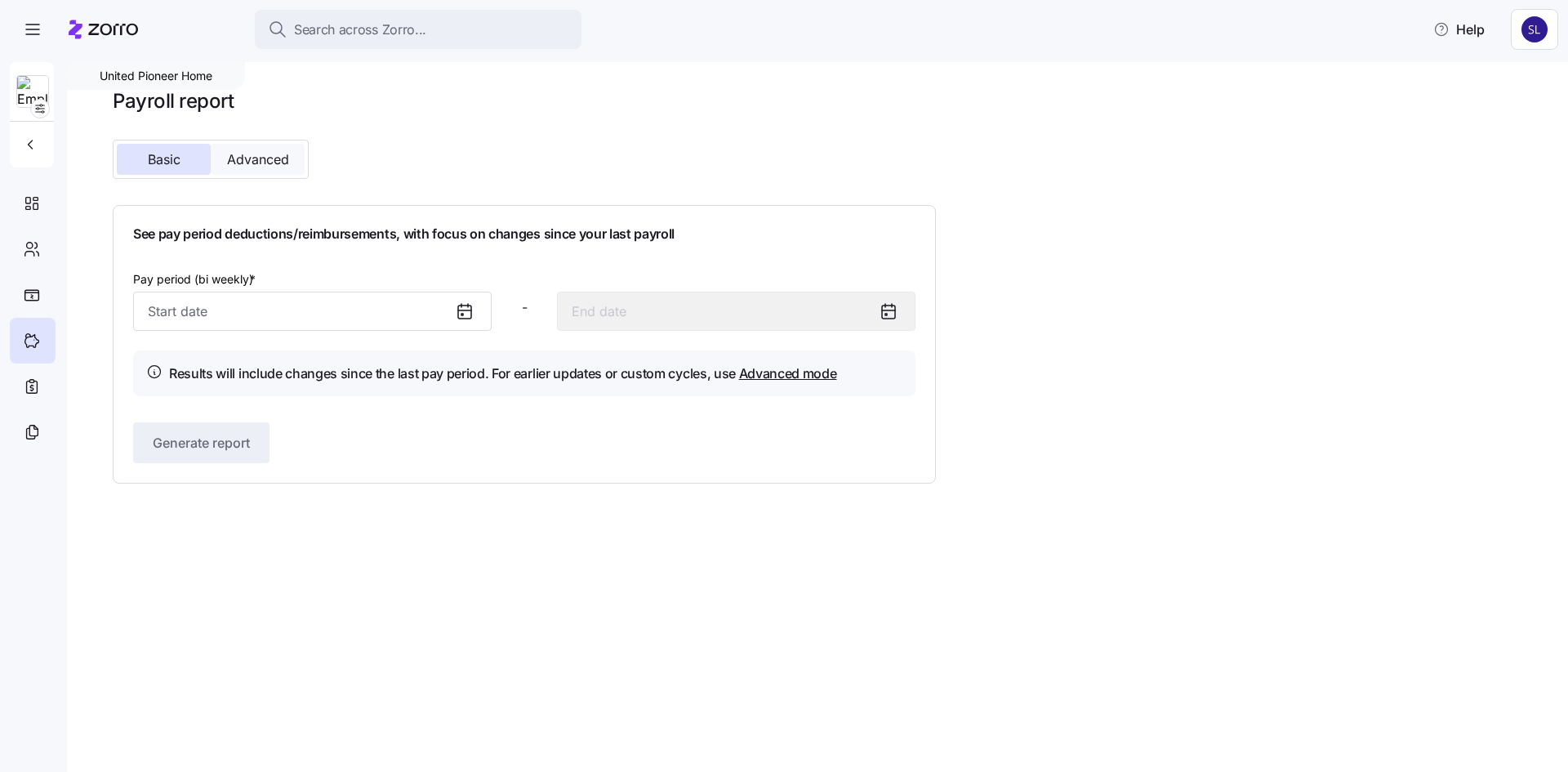
click at [256, 153] on span "Advanced" at bounding box center [258, 159] width 62 height 13
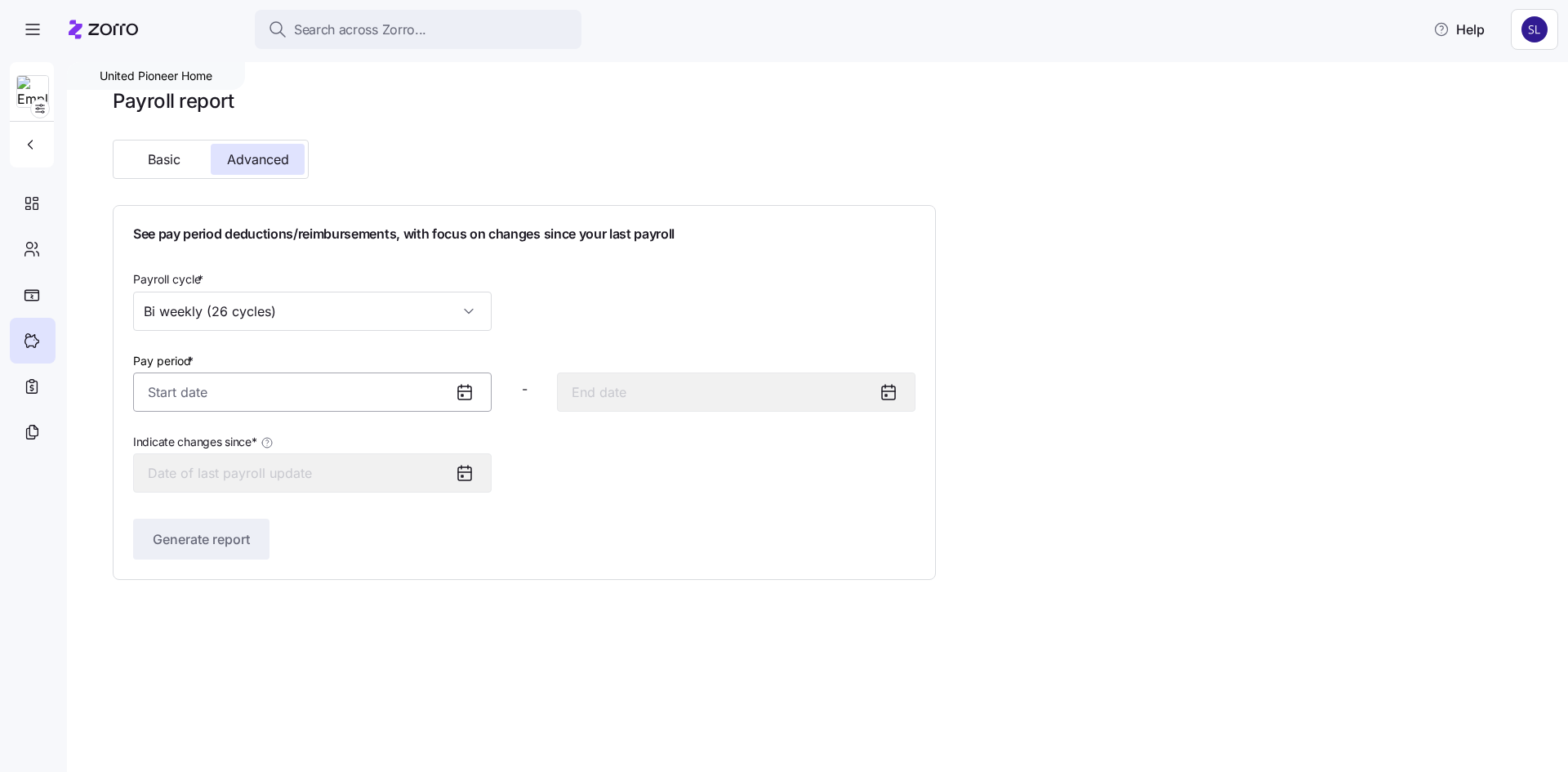
click at [356, 387] on input "Pay period *" at bounding box center [312, 392] width 358 height 39
click at [227, 407] on input "Pay period *" at bounding box center [312, 392] width 358 height 39
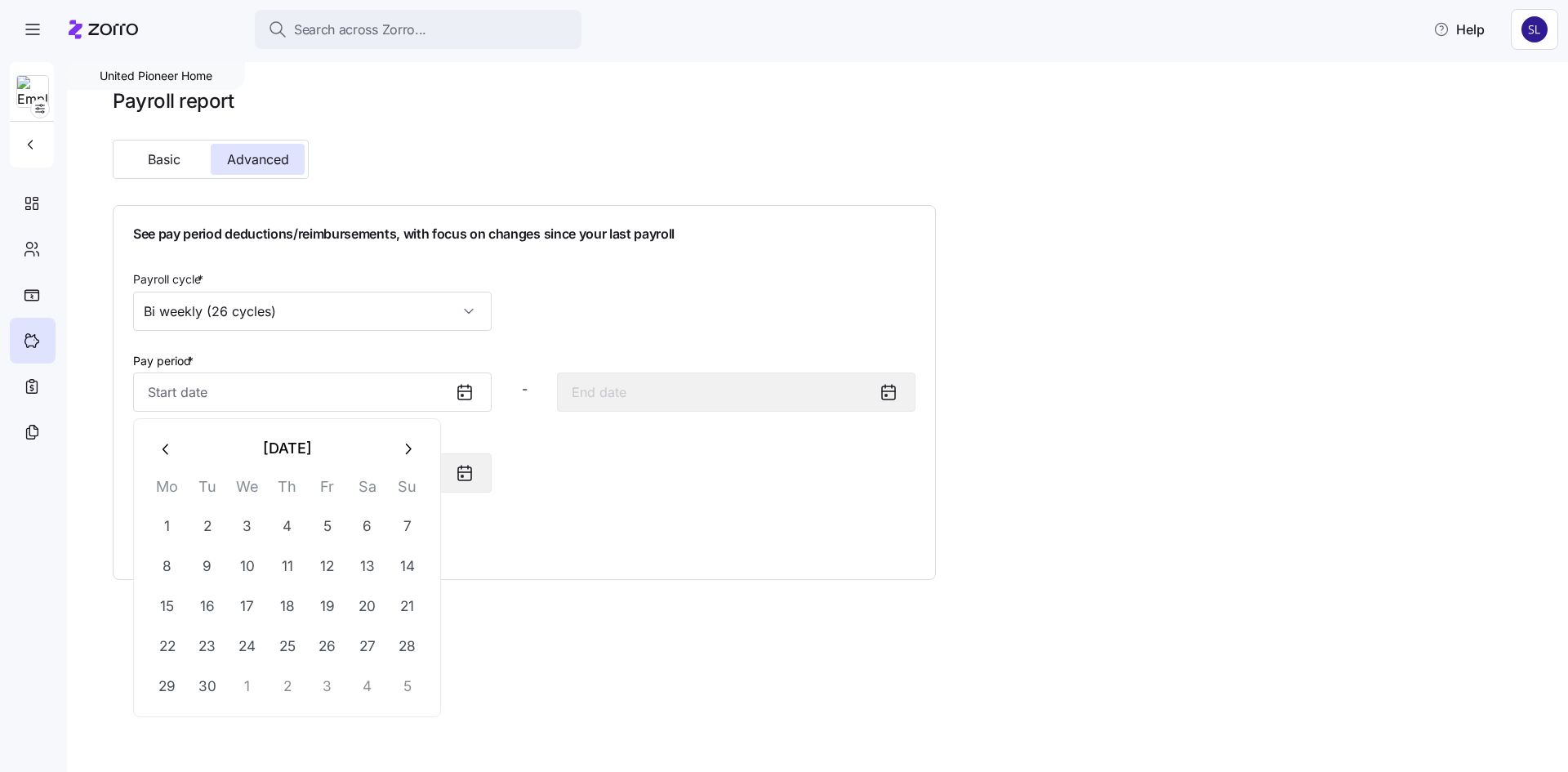
click at [157, 448] on icon "button" at bounding box center [166, 449] width 18 height 18
click at [363, 607] on button "16" at bounding box center [368, 607] width 39 height 39
type input "August 16, 2025"
type input "August 29, 2025"
type input "August 16, 2025"
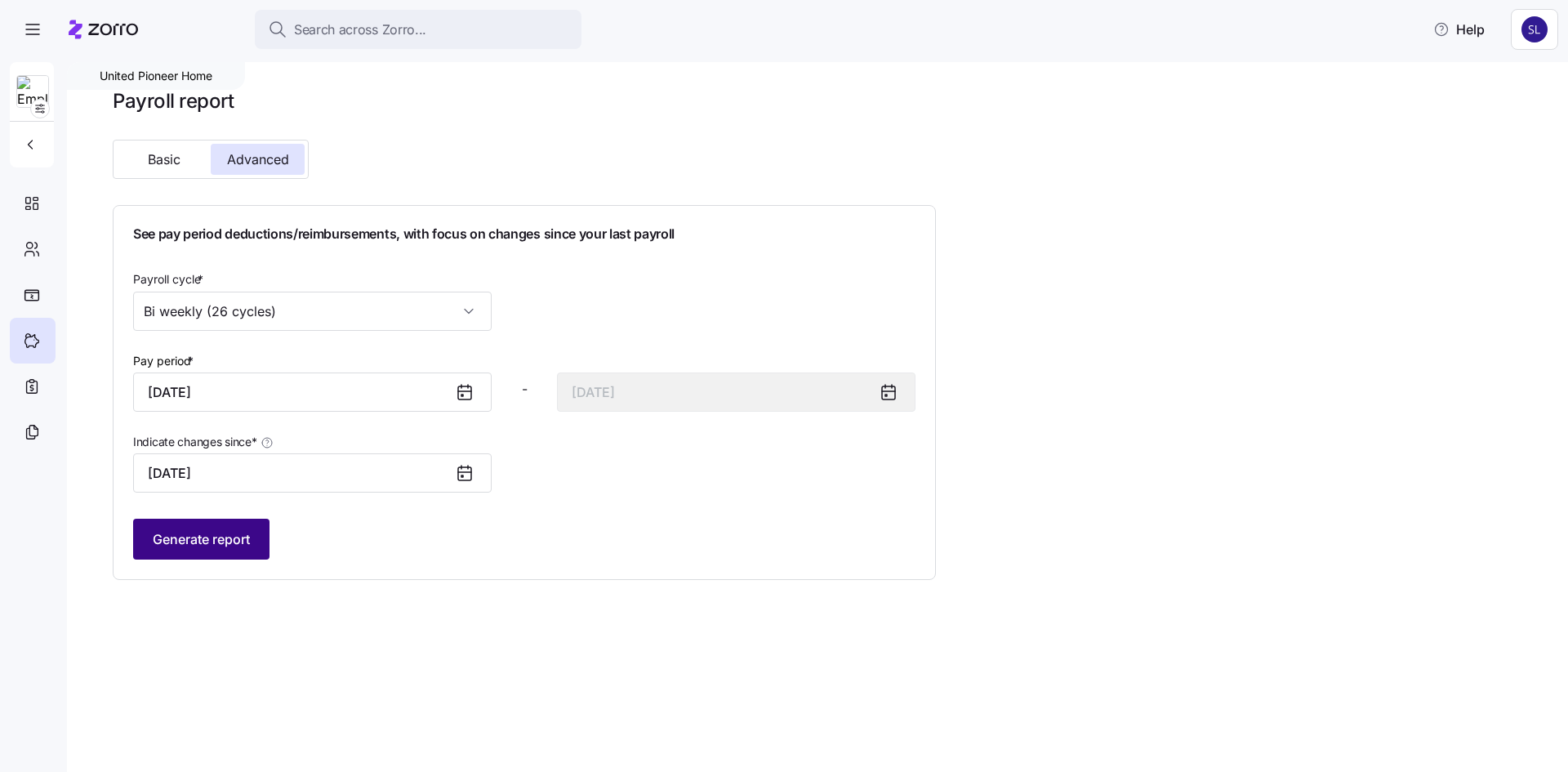
click at [196, 535] on span "Generate report" at bounding box center [201, 539] width 97 height 20
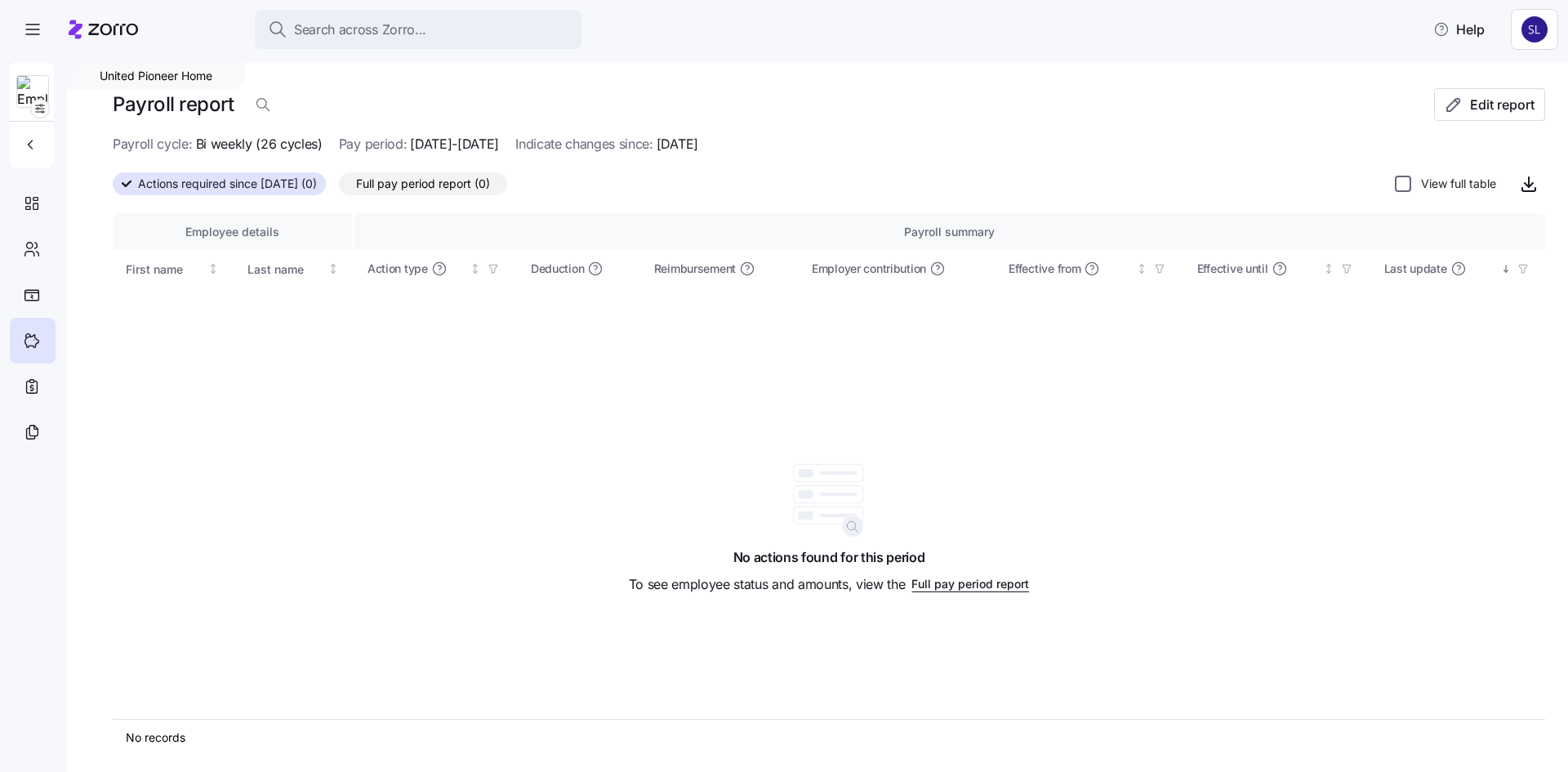
click at [1395, 180] on input "View full table" at bounding box center [1402, 183] width 16 height 16
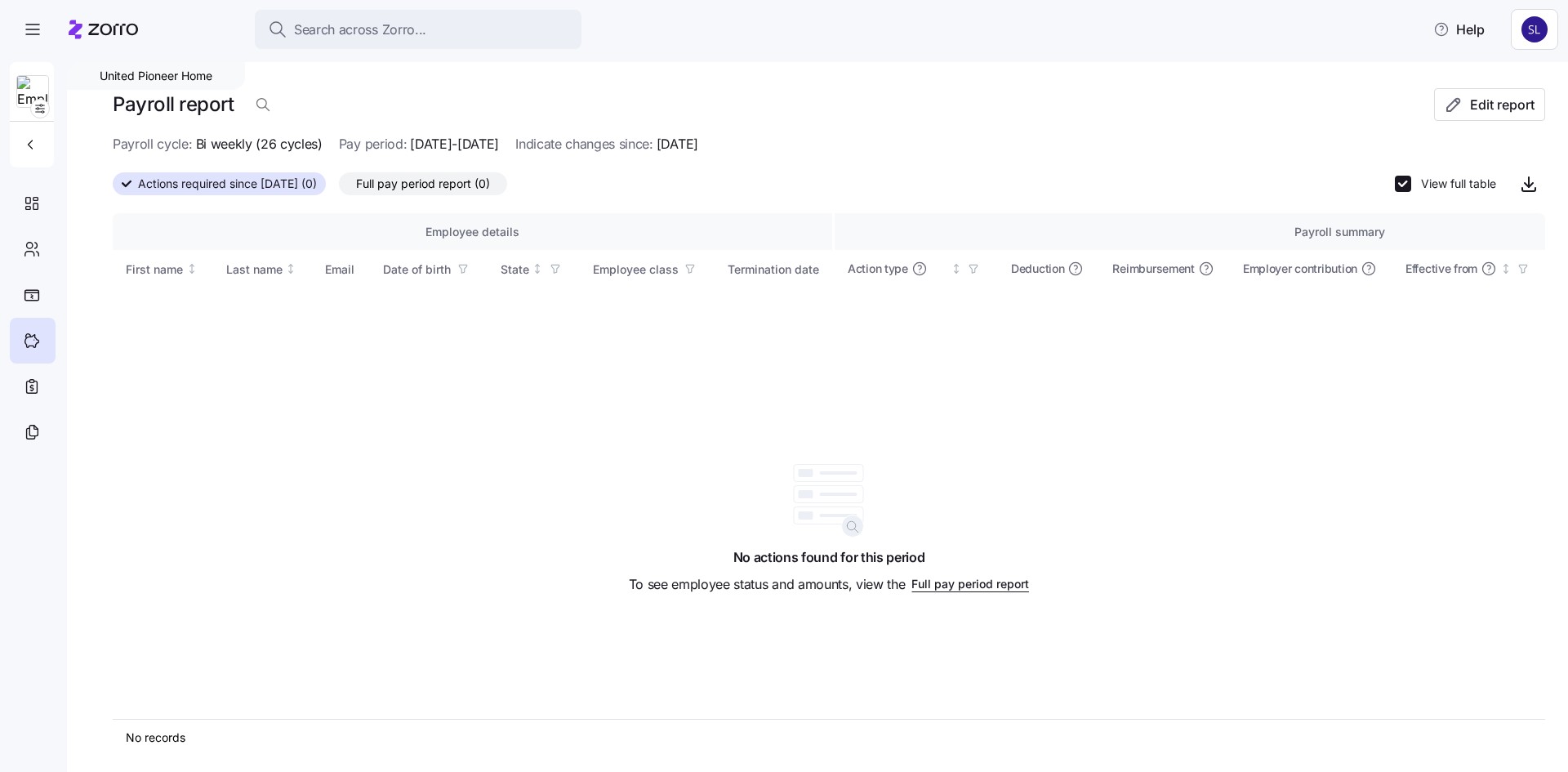
click at [1445, 181] on label "View full table" at bounding box center [1453, 183] width 85 height 16
click at [1411, 181] on input "View full table" at bounding box center [1402, 183] width 16 height 16
checkbox input "false"
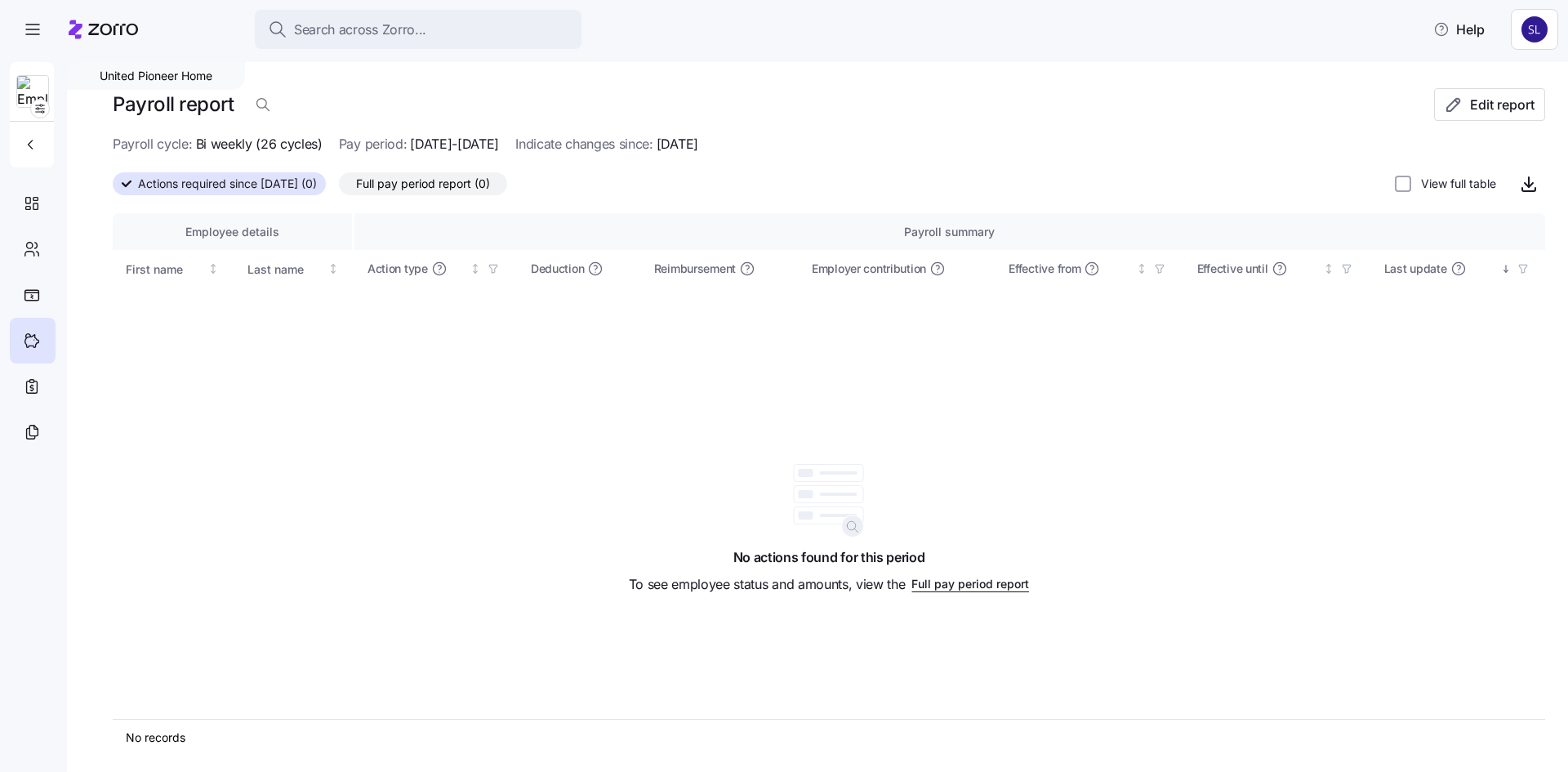
click at [942, 586] on span "Full pay period report" at bounding box center [970, 583] width 118 height 16
